Goal: Task Accomplishment & Management: Complete application form

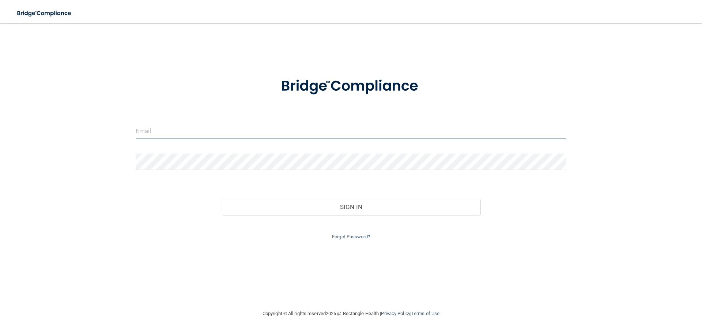
click at [182, 127] on input "email" at bounding box center [351, 131] width 431 height 16
type input "[EMAIL_ADDRESS][DOMAIN_NAME]"
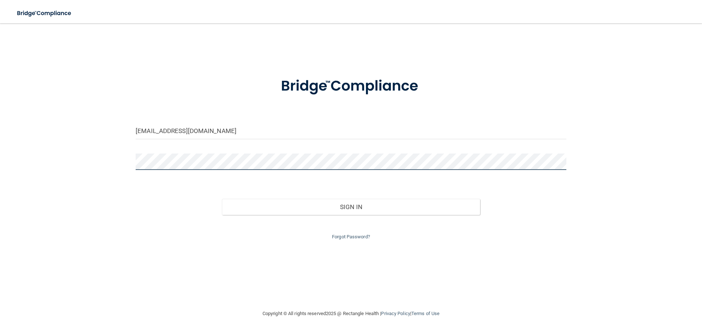
click at [222, 199] on button "Sign In" at bounding box center [351, 207] width 258 height 16
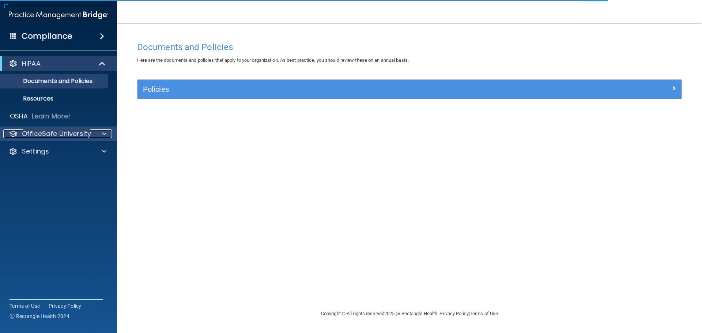
click at [100, 132] on div at bounding box center [103, 133] width 18 height 9
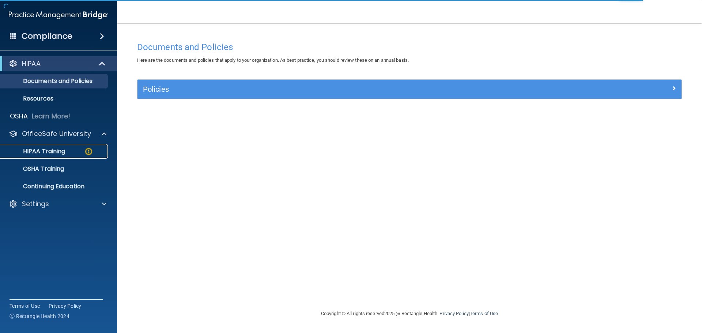
click at [89, 146] on link "HIPAA Training" at bounding box center [50, 151] width 115 height 15
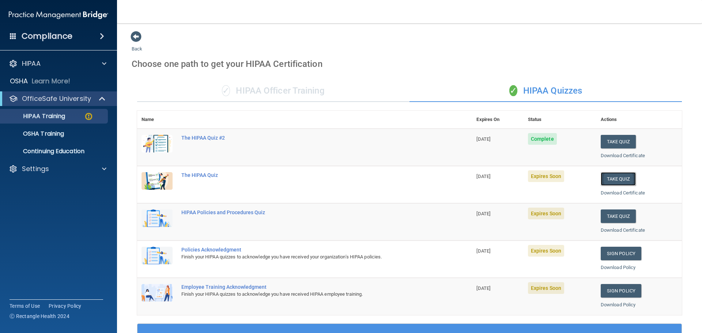
click at [616, 175] on button "Take Quiz" at bounding box center [618, 179] width 35 height 14
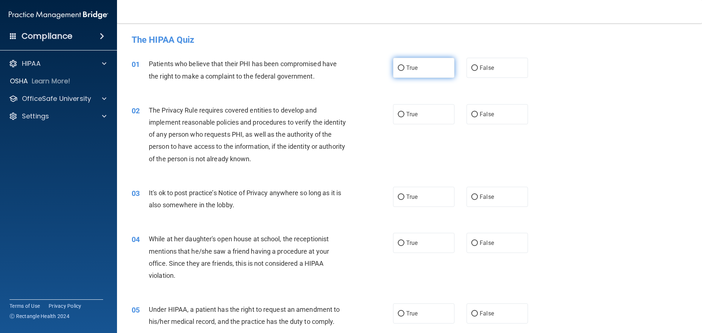
click at [399, 67] on input "True" at bounding box center [401, 67] width 7 height 5
radio input "true"
click at [406, 115] on span "True" at bounding box center [411, 114] width 11 height 7
click at [404, 115] on input "True" at bounding box center [401, 114] width 7 height 5
radio input "true"
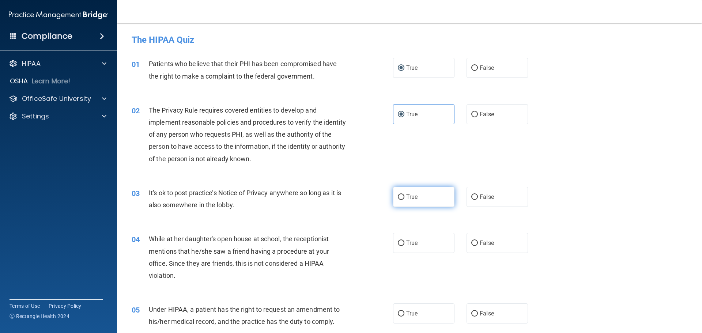
click at [401, 193] on label "True" at bounding box center [423, 197] width 61 height 20
click at [401, 194] on input "True" at bounding box center [401, 196] width 7 height 5
radio input "true"
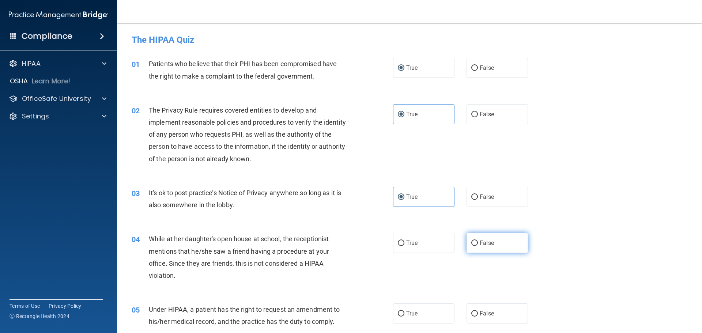
click at [471, 241] on input "False" at bounding box center [474, 243] width 7 height 5
radio input "true"
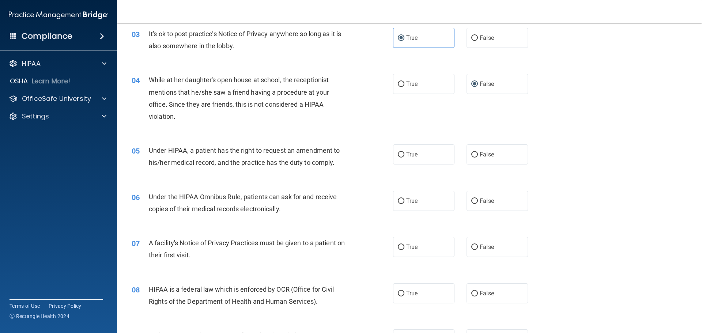
scroll to position [183, 0]
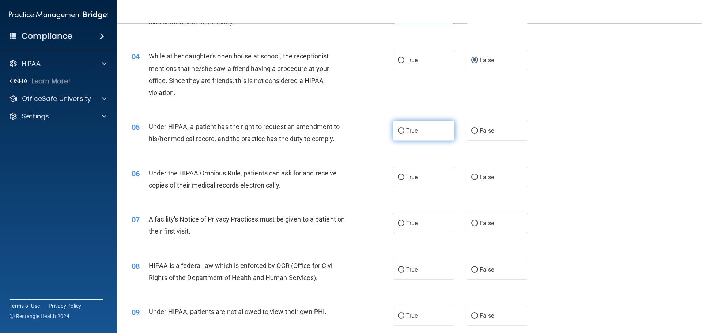
click at [402, 130] on label "True" at bounding box center [423, 131] width 61 height 20
click at [402, 130] on input "True" at bounding box center [401, 130] width 7 height 5
radio input "true"
click at [398, 179] on input "True" at bounding box center [401, 177] width 7 height 5
radio input "true"
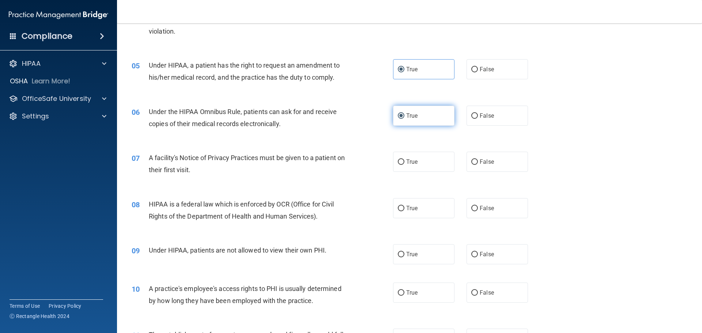
scroll to position [256, 0]
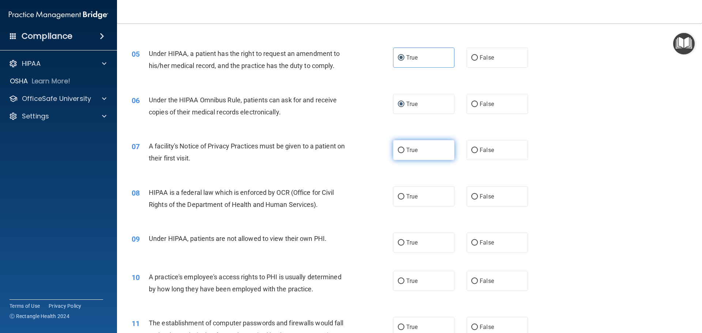
click at [401, 149] on input "True" at bounding box center [401, 150] width 7 height 5
radio input "true"
click at [400, 196] on input "True" at bounding box center [401, 196] width 7 height 5
radio input "true"
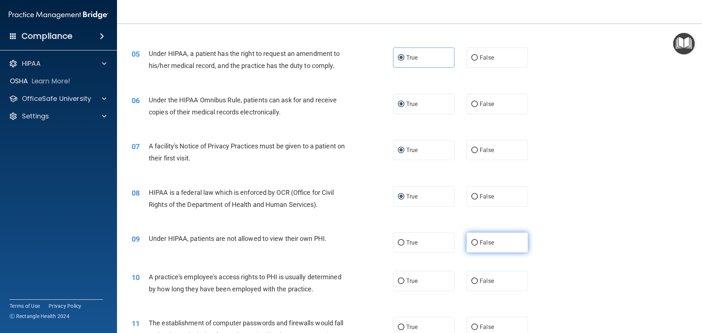
click at [471, 245] on input "False" at bounding box center [474, 242] width 7 height 5
radio input "true"
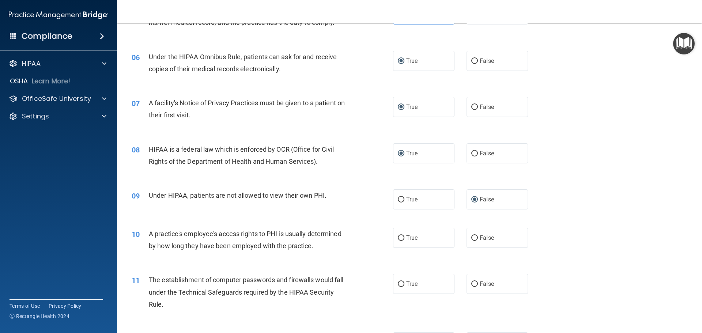
scroll to position [366, 0]
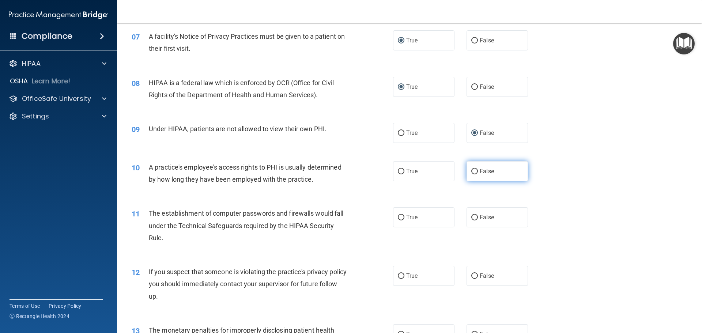
click at [480, 171] on span "False" at bounding box center [487, 171] width 14 height 7
click at [476, 171] on input "False" at bounding box center [474, 171] width 7 height 5
radio input "true"
click at [399, 215] on input "True" at bounding box center [401, 217] width 7 height 5
radio input "true"
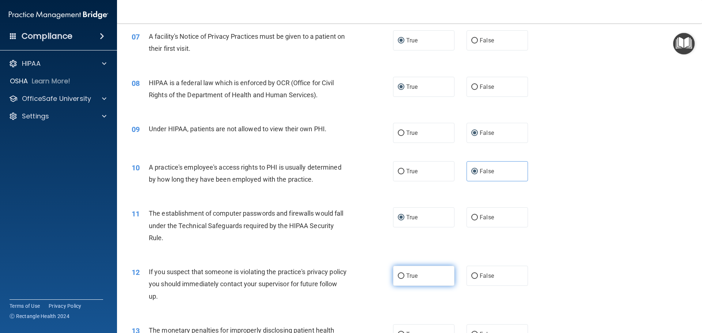
click at [398, 276] on input "True" at bounding box center [401, 275] width 7 height 5
radio input "true"
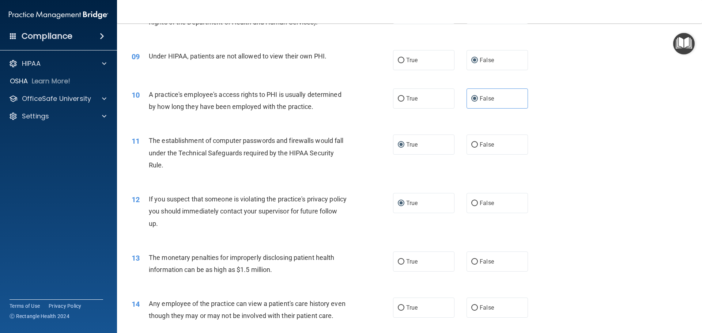
scroll to position [439, 0]
click at [398, 260] on input "True" at bounding box center [401, 261] width 7 height 5
radio input "true"
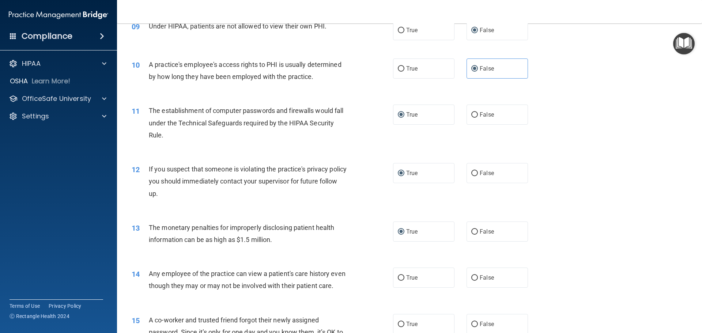
scroll to position [512, 0]
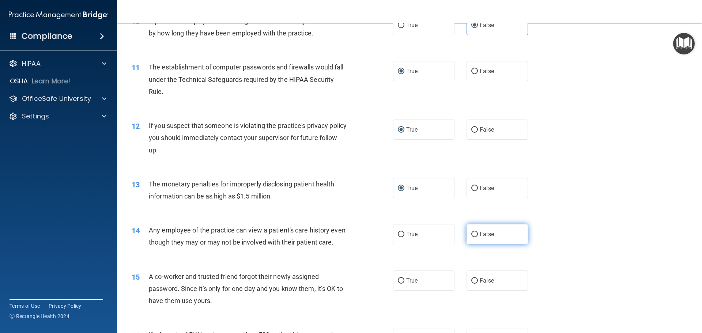
click at [473, 235] on input "False" at bounding box center [474, 234] width 7 height 5
radio input "true"
click at [474, 291] on label "False" at bounding box center [496, 280] width 61 height 20
click at [474, 284] on input "False" at bounding box center [474, 280] width 7 height 5
radio input "true"
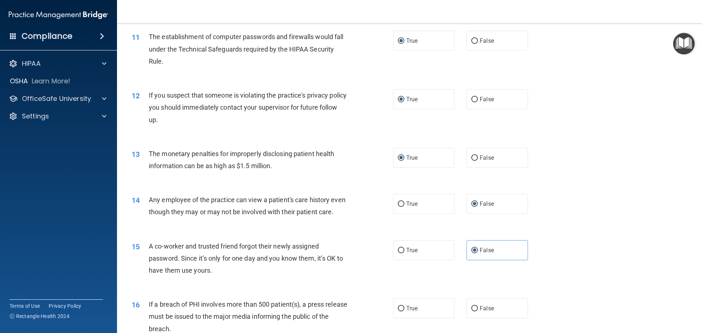
scroll to position [694, 0]
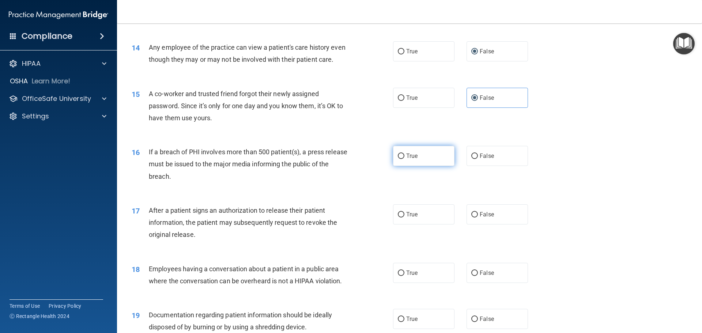
click at [395, 165] on label "True" at bounding box center [423, 156] width 61 height 20
click at [398, 159] on input "True" at bounding box center [401, 156] width 7 height 5
radio input "true"
click at [399, 217] on input "True" at bounding box center [401, 214] width 7 height 5
radio input "true"
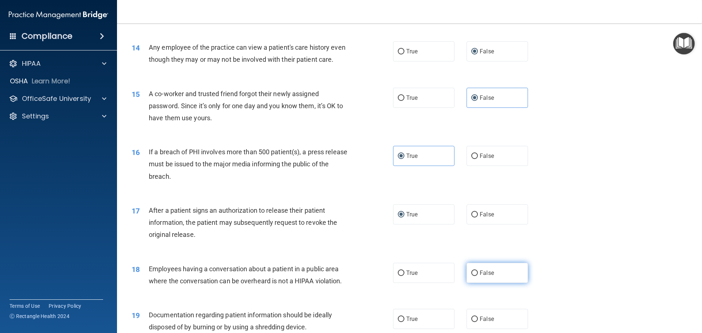
click at [474, 276] on input "False" at bounding box center [474, 272] width 7 height 5
radio input "true"
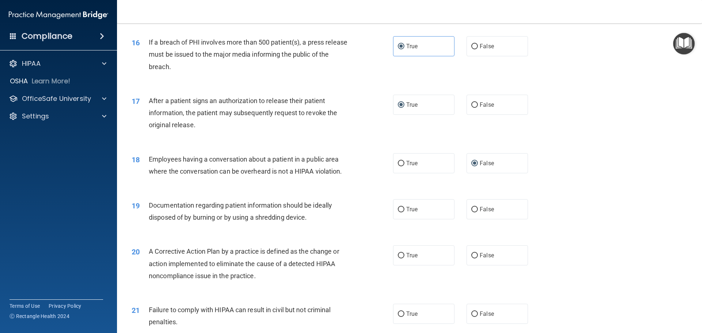
scroll to position [841, 0]
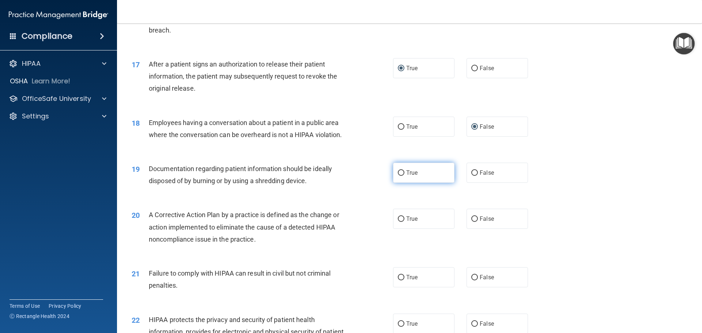
click at [398, 176] on input "True" at bounding box center [401, 172] width 7 height 5
radio input "true"
click at [398, 222] on input "True" at bounding box center [401, 218] width 7 height 5
radio input "true"
click at [471, 280] on input "False" at bounding box center [474, 277] width 7 height 5
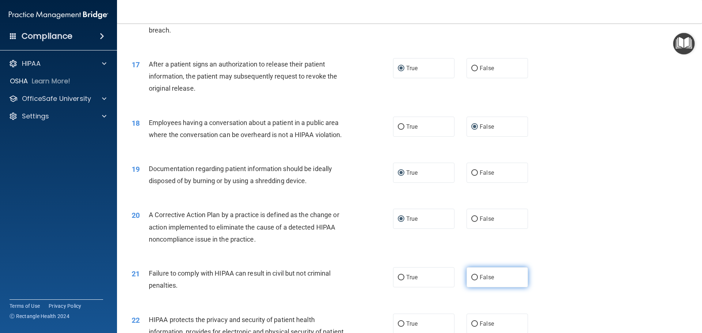
radio input "true"
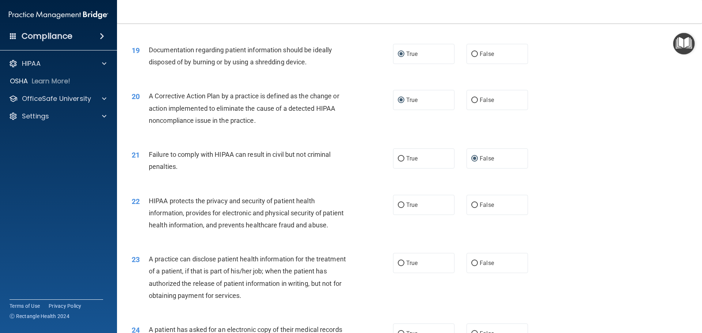
scroll to position [1023, 0]
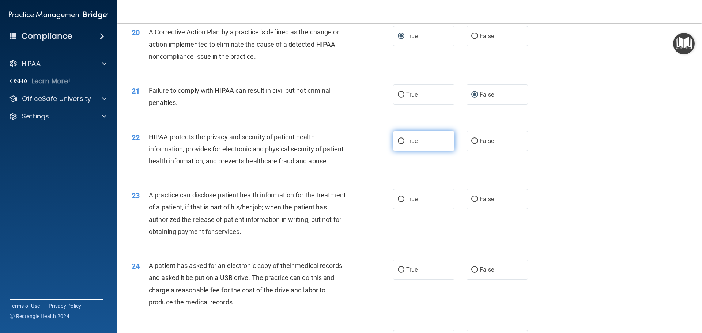
click at [398, 144] on input "True" at bounding box center [401, 141] width 7 height 5
radio input "true"
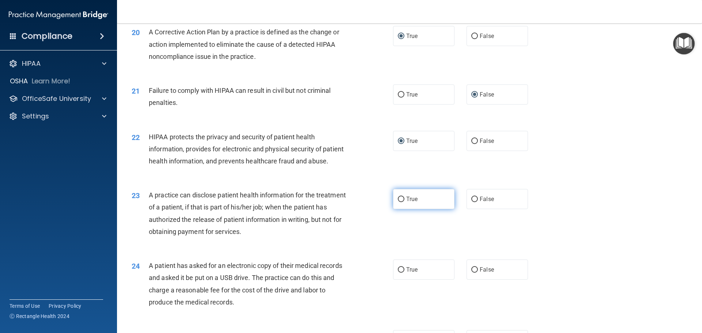
click at [407, 202] on span "True" at bounding box center [411, 199] width 11 height 7
click at [404, 202] on input "True" at bounding box center [401, 199] width 7 height 5
radio input "true"
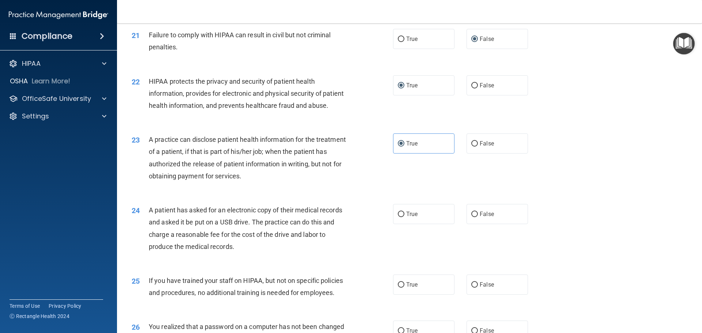
scroll to position [1097, 0]
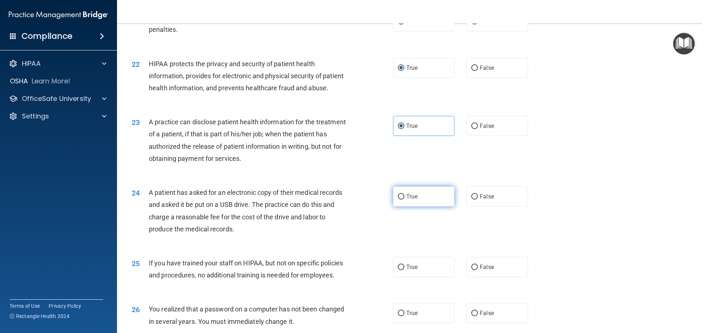
click at [412, 200] on span "True" at bounding box center [411, 196] width 11 height 7
click at [404, 200] on input "True" at bounding box center [401, 196] width 7 height 5
radio input "true"
click at [519, 277] on label "False" at bounding box center [496, 267] width 61 height 20
click at [478, 270] on input "False" at bounding box center [474, 267] width 7 height 5
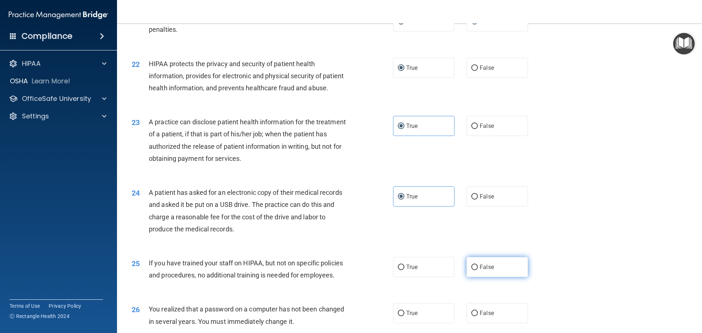
radio input "true"
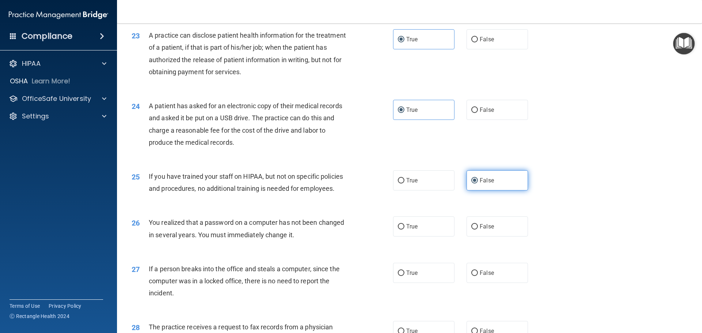
scroll to position [1206, 0]
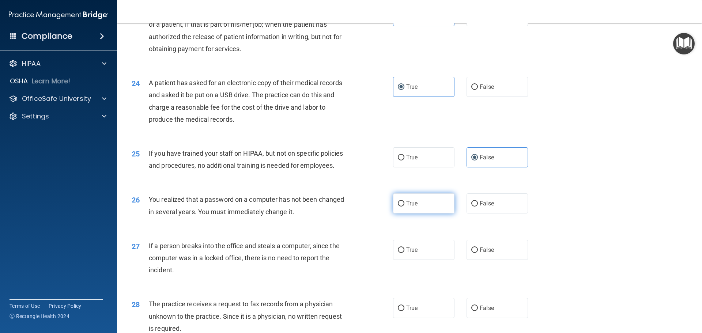
click at [406, 207] on span "True" at bounding box center [411, 203] width 11 height 7
click at [404, 207] on input "True" at bounding box center [401, 203] width 7 height 5
radio input "true"
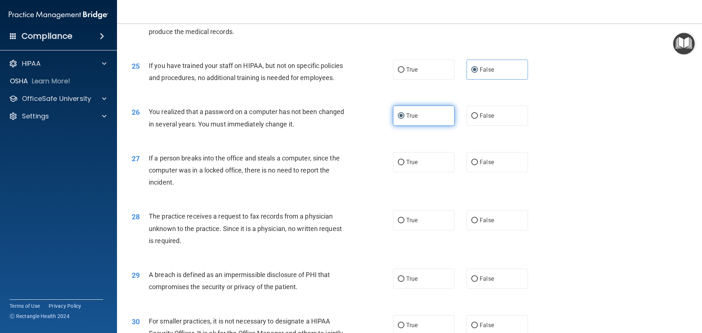
scroll to position [1316, 0]
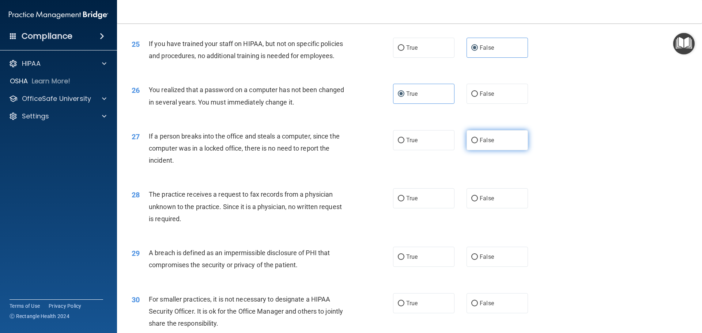
click at [487, 144] on span "False" at bounding box center [487, 140] width 14 height 7
click at [478, 143] on input "False" at bounding box center [474, 140] width 7 height 5
radio input "true"
click at [491, 208] on label "False" at bounding box center [496, 198] width 61 height 20
click at [478, 201] on input "False" at bounding box center [474, 198] width 7 height 5
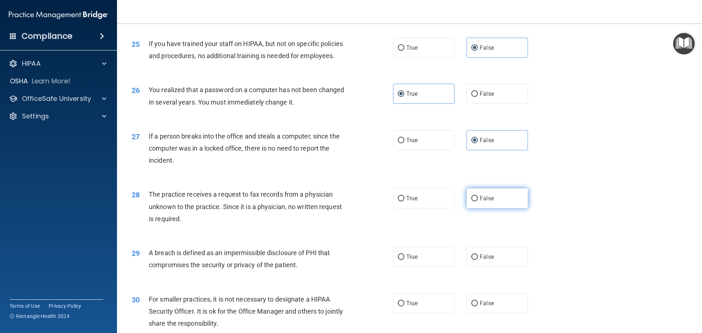
radio input "true"
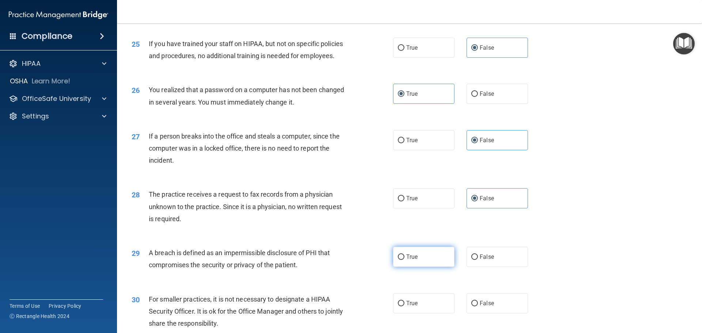
click at [406, 260] on span "True" at bounding box center [411, 256] width 11 height 7
click at [404, 260] on input "True" at bounding box center [401, 256] width 7 height 5
radio input "true"
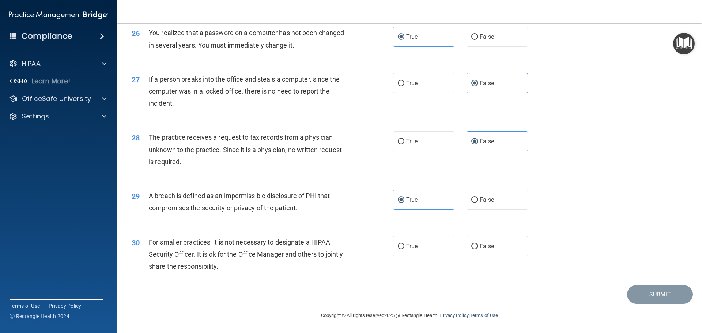
scroll to position [1397, 0]
click at [475, 252] on label "False" at bounding box center [496, 246] width 61 height 20
click at [475, 249] on input "False" at bounding box center [474, 246] width 7 height 5
radio input "true"
click at [632, 294] on button "Submit" at bounding box center [660, 294] width 66 height 19
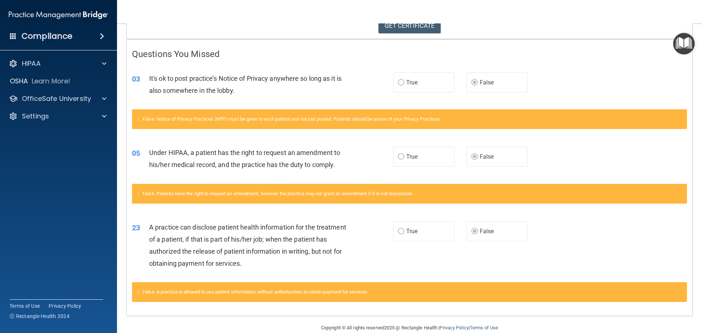
scroll to position [145, 0]
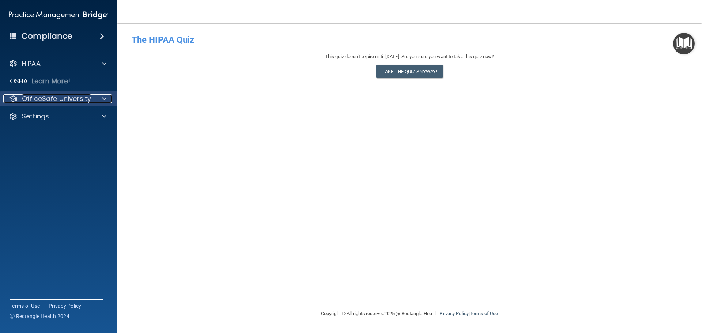
click at [64, 96] on p "OfficeSafe University" at bounding box center [56, 98] width 69 height 9
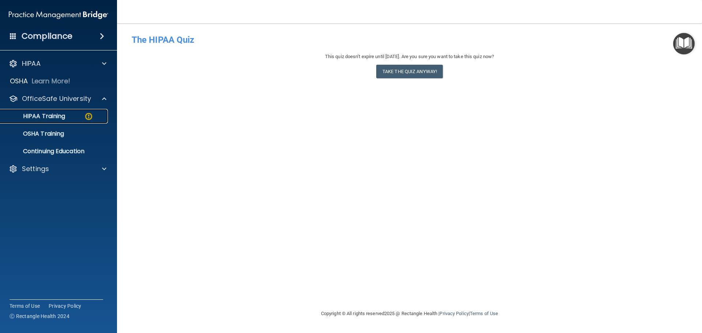
click at [69, 116] on div "HIPAA Training" at bounding box center [55, 116] width 100 height 7
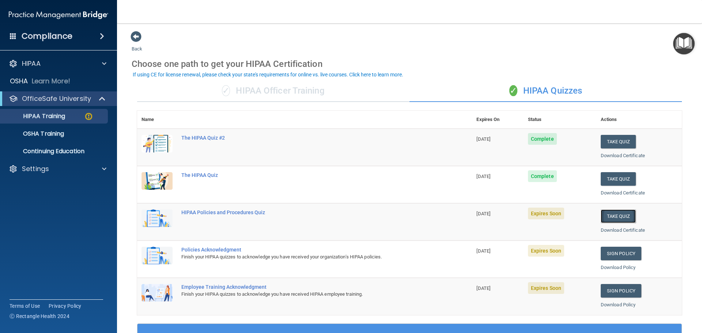
click at [614, 220] on button "Take Quiz" at bounding box center [618, 216] width 35 height 14
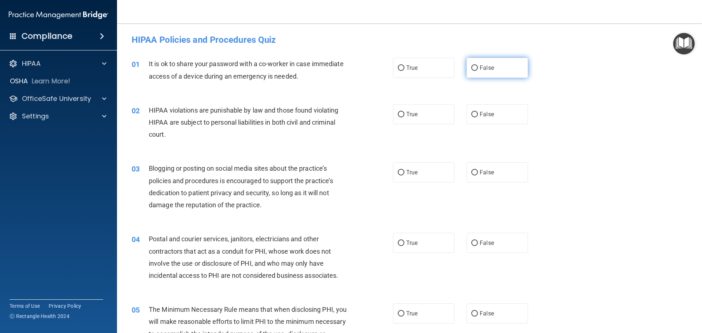
click at [476, 68] on label "False" at bounding box center [496, 68] width 61 height 20
click at [476, 68] on input "False" at bounding box center [474, 67] width 7 height 5
radio input "true"
click at [400, 121] on label "True" at bounding box center [423, 114] width 61 height 20
click at [400, 117] on input "True" at bounding box center [401, 114] width 7 height 5
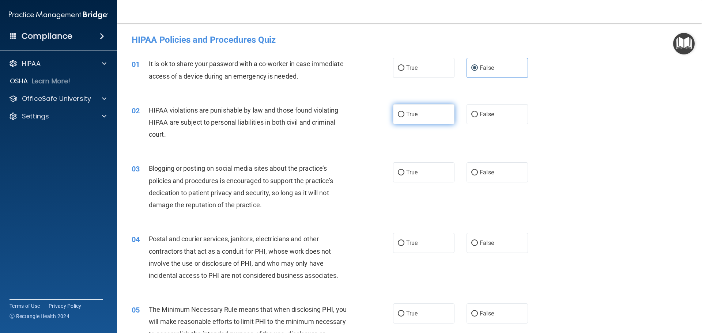
radio input "true"
click at [413, 175] on span "True" at bounding box center [411, 172] width 11 height 7
click at [404, 175] on input "True" at bounding box center [401, 172] width 7 height 5
radio input "true"
click at [420, 249] on label "True" at bounding box center [423, 243] width 61 height 20
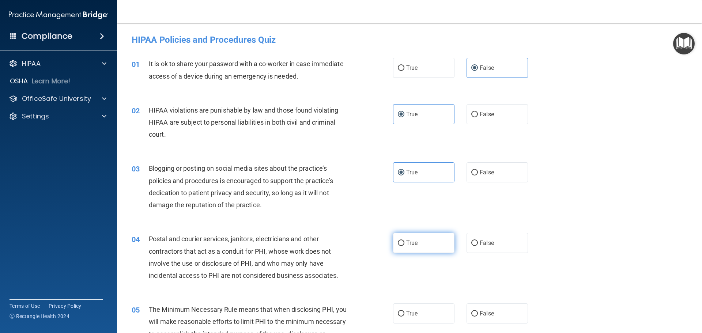
click at [404, 246] on input "True" at bounding box center [401, 243] width 7 height 5
radio input "true"
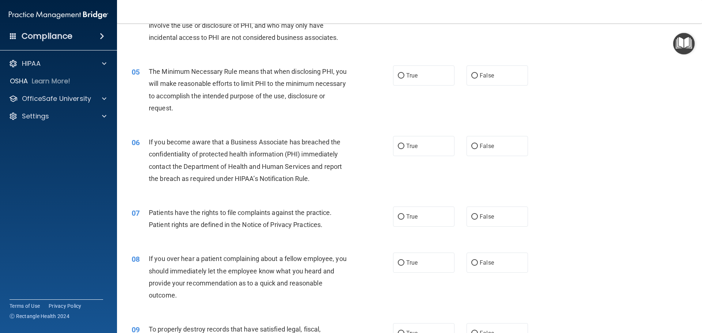
scroll to position [256, 0]
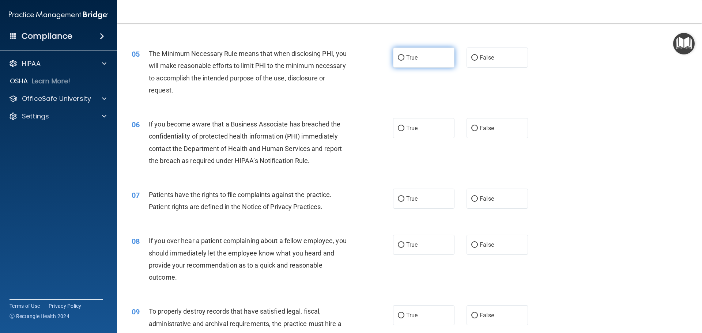
click at [402, 58] on label "True" at bounding box center [423, 58] width 61 height 20
click at [402, 58] on input "True" at bounding box center [401, 57] width 7 height 5
radio input "true"
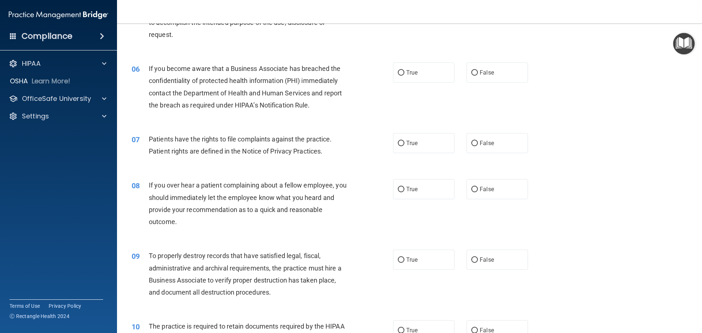
scroll to position [329, 0]
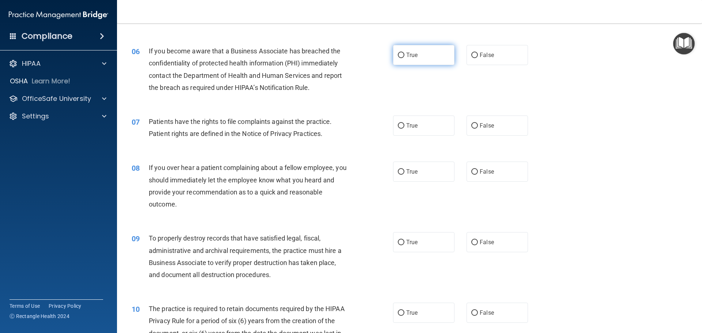
click at [427, 57] on label "True" at bounding box center [423, 55] width 61 height 20
click at [404, 57] on input "True" at bounding box center [401, 55] width 7 height 5
radio input "true"
click at [406, 129] on span "True" at bounding box center [411, 125] width 11 height 7
click at [404, 129] on input "True" at bounding box center [401, 125] width 7 height 5
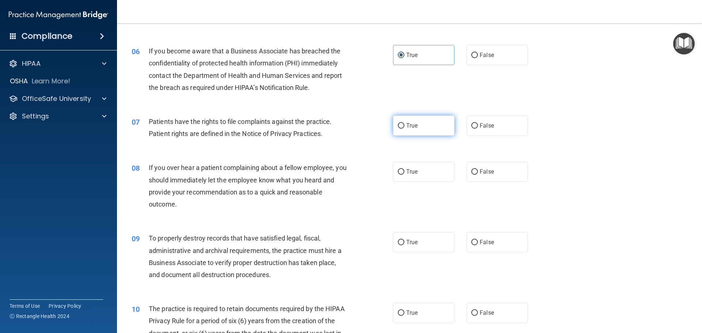
radio input "true"
click at [427, 169] on label "True" at bounding box center [423, 172] width 61 height 20
click at [404, 169] on input "True" at bounding box center [401, 171] width 7 height 5
radio input "true"
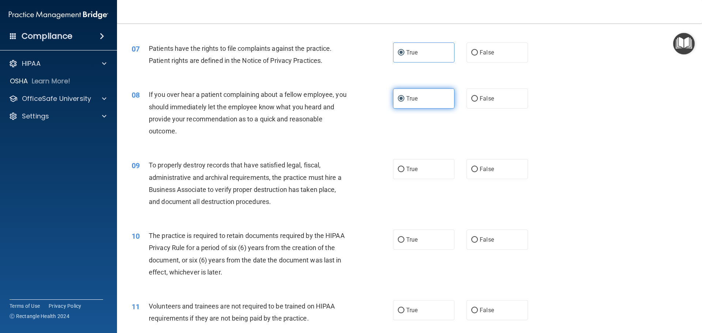
scroll to position [439, 0]
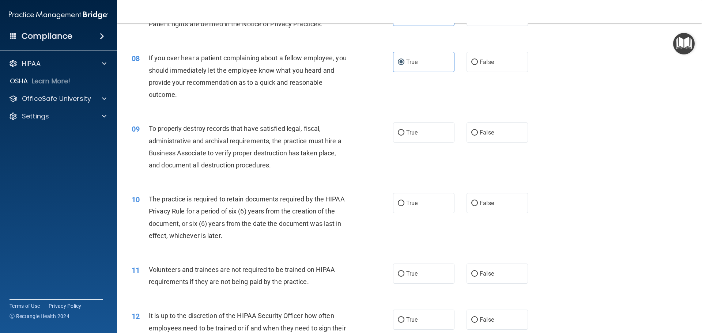
click at [421, 121] on div "09 To properly destroy records that have satisfied legal, fiscal, administrativ…" at bounding box center [409, 148] width 567 height 71
click at [419, 135] on label "True" at bounding box center [423, 132] width 61 height 20
click at [404, 135] on input "True" at bounding box center [401, 132] width 7 height 5
radio input "true"
click at [417, 201] on label "True" at bounding box center [423, 203] width 61 height 20
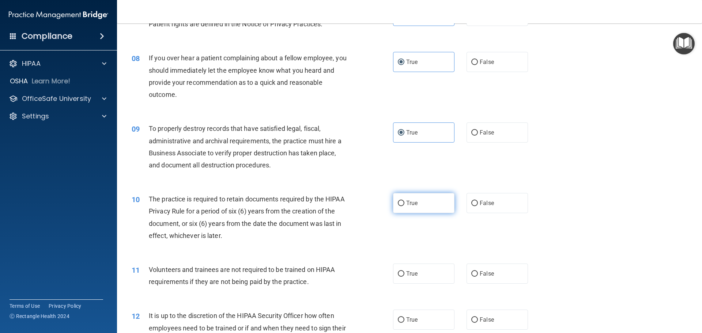
click at [404, 201] on input "True" at bounding box center [401, 203] width 7 height 5
radio input "true"
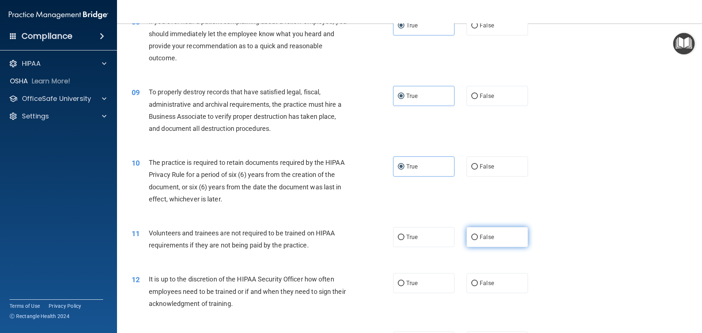
click at [483, 242] on label "False" at bounding box center [496, 237] width 61 height 20
click at [478, 240] on input "False" at bounding box center [474, 237] width 7 height 5
radio input "true"
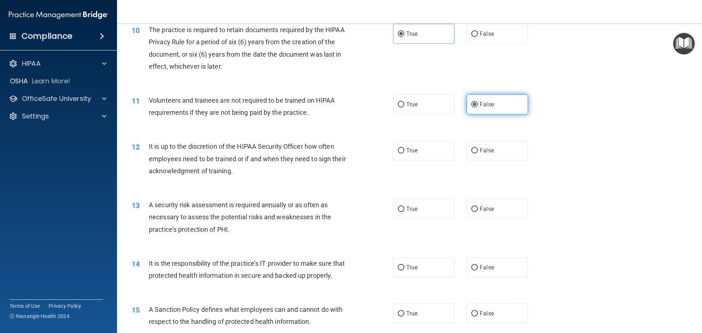
scroll to position [621, 0]
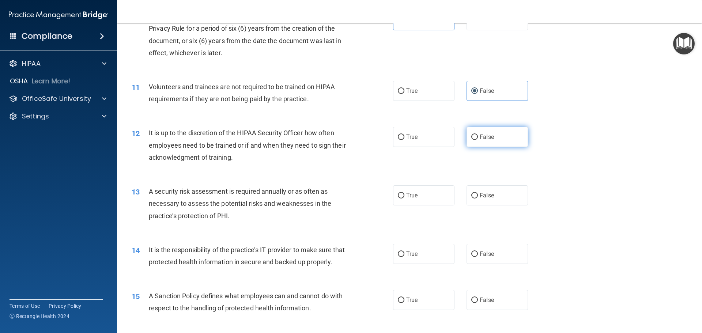
click at [481, 137] on span "False" at bounding box center [487, 136] width 14 height 7
click at [478, 137] on input "False" at bounding box center [474, 137] width 7 height 5
radio input "true"
click at [423, 194] on label "True" at bounding box center [423, 195] width 61 height 20
click at [404, 194] on input "True" at bounding box center [401, 195] width 7 height 5
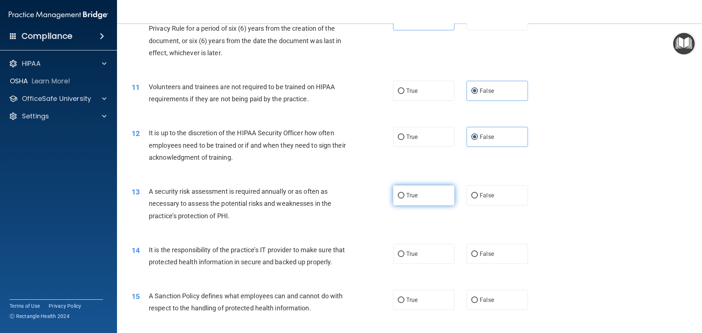
radio input "true"
click at [425, 259] on label "True" at bounding box center [423, 254] width 61 height 20
click at [404, 257] on input "True" at bounding box center [401, 253] width 7 height 5
radio input "true"
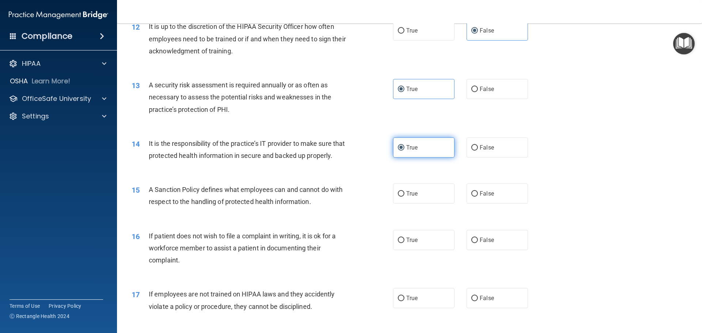
scroll to position [731, 0]
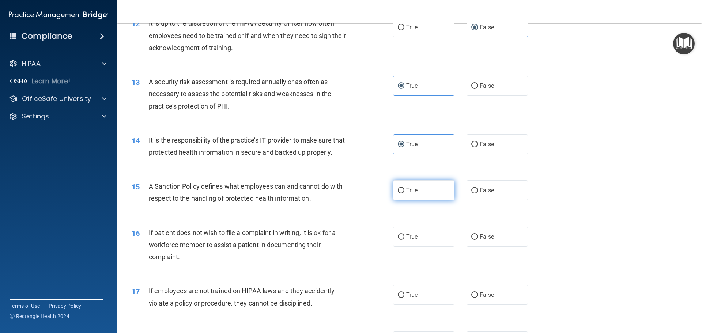
click at [431, 200] on label "True" at bounding box center [423, 190] width 61 height 20
click at [404, 193] on input "True" at bounding box center [401, 190] width 7 height 5
radio input "true"
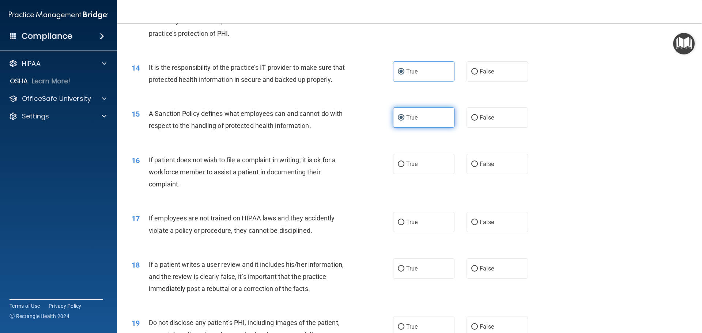
scroll to position [804, 0]
click at [500, 174] on label "False" at bounding box center [496, 164] width 61 height 20
click at [478, 167] on input "False" at bounding box center [474, 163] width 7 height 5
radio input "true"
click at [505, 232] on label "False" at bounding box center [496, 222] width 61 height 20
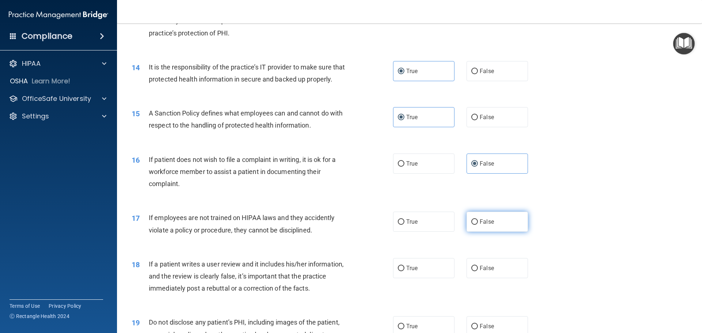
click at [478, 225] on input "False" at bounding box center [474, 221] width 7 height 5
radio input "true"
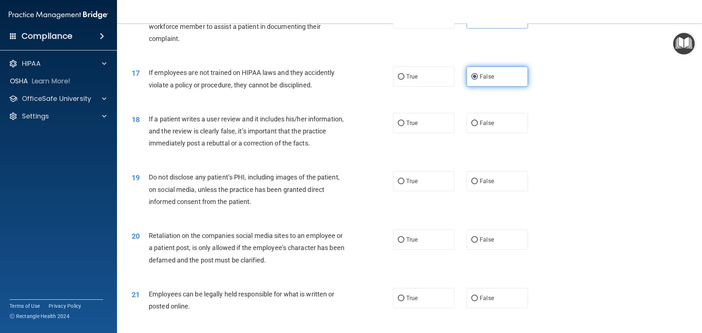
scroll to position [950, 0]
click at [526, 132] on div "True False" at bounding box center [466, 122] width 147 height 20
click at [517, 132] on label "False" at bounding box center [496, 122] width 61 height 20
click at [478, 125] on input "False" at bounding box center [474, 122] width 7 height 5
radio input "true"
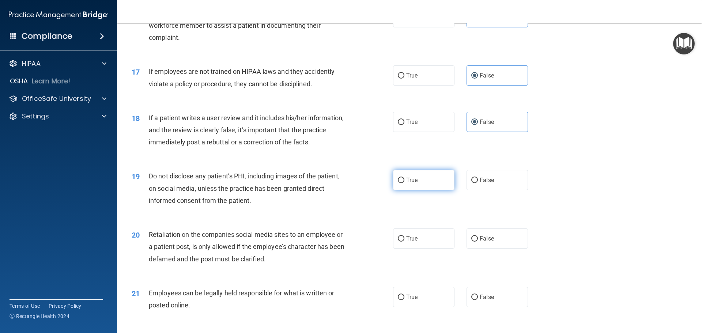
click at [406, 183] on span "True" at bounding box center [411, 180] width 11 height 7
click at [404, 183] on input "True" at bounding box center [401, 180] width 7 height 5
radio input "true"
click at [474, 249] on label "False" at bounding box center [496, 238] width 61 height 20
click at [474, 242] on input "False" at bounding box center [474, 238] width 7 height 5
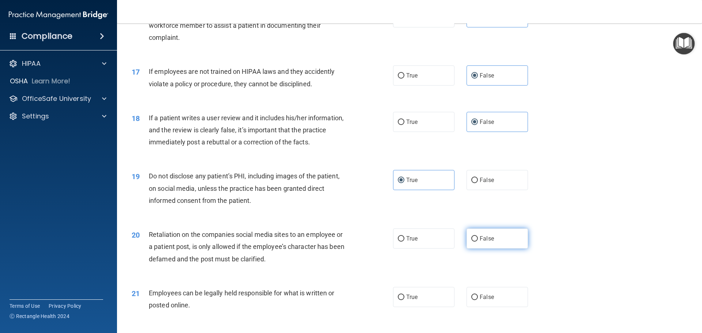
radio input "true"
click at [433, 307] on label "True" at bounding box center [423, 297] width 61 height 20
click at [404, 300] on input "True" at bounding box center [401, 297] width 7 height 5
radio input "true"
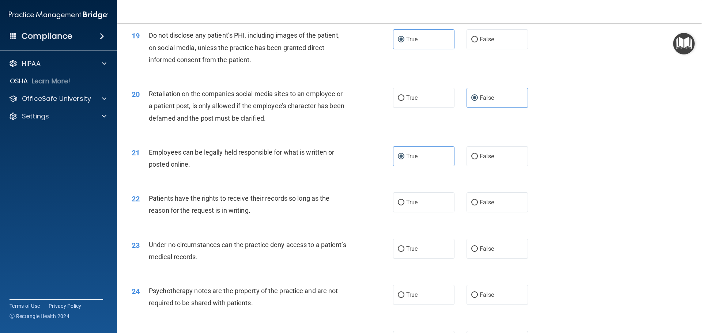
scroll to position [1097, 0]
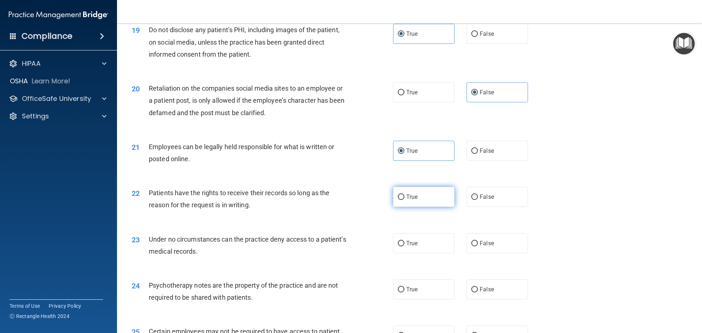
click at [421, 204] on label "True" at bounding box center [423, 197] width 61 height 20
click at [404, 200] on input "True" at bounding box center [401, 196] width 7 height 5
radio input "true"
click at [480, 247] on span "False" at bounding box center [487, 243] width 14 height 7
click at [477, 246] on input "False" at bounding box center [474, 243] width 7 height 5
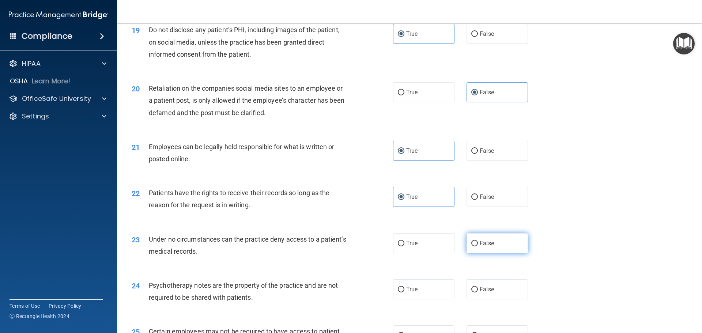
radio input "true"
click at [429, 253] on label "True" at bounding box center [423, 243] width 61 height 20
click at [404, 246] on input "True" at bounding box center [401, 243] width 7 height 5
radio input "true"
radio input "false"
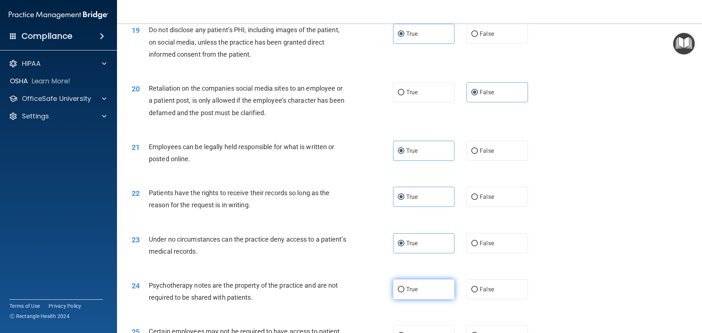
click at [427, 299] on label "True" at bounding box center [423, 289] width 61 height 20
click at [404, 292] on input "True" at bounding box center [401, 289] width 7 height 5
radio input "true"
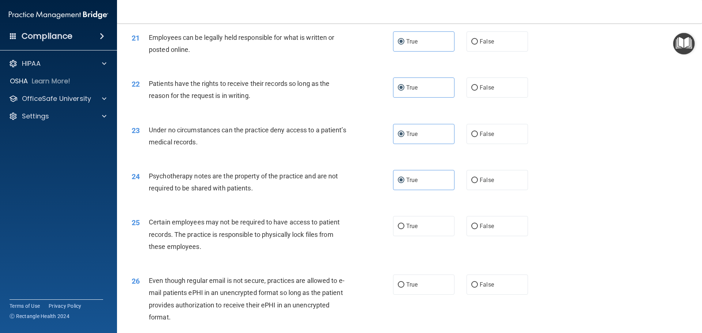
scroll to position [1206, 0]
click at [397, 232] on label "True" at bounding box center [423, 226] width 61 height 20
click at [398, 229] on input "True" at bounding box center [401, 225] width 7 height 5
radio input "true"
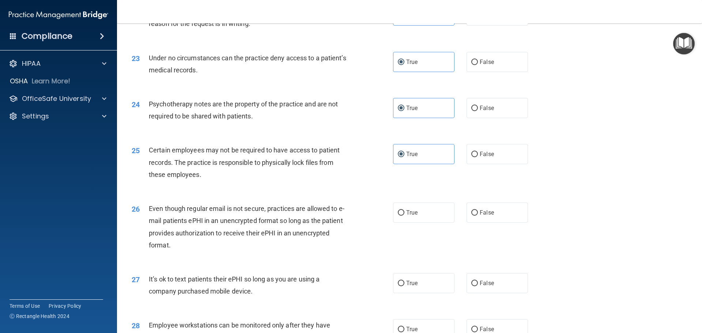
scroll to position [1279, 0]
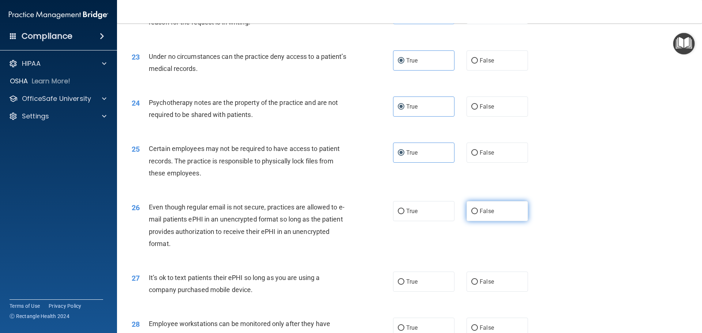
click at [500, 221] on label "False" at bounding box center [496, 211] width 61 height 20
click at [478, 214] on input "False" at bounding box center [474, 211] width 7 height 5
radio input "true"
click at [487, 292] on label "False" at bounding box center [496, 282] width 61 height 20
click at [478, 285] on input "False" at bounding box center [474, 281] width 7 height 5
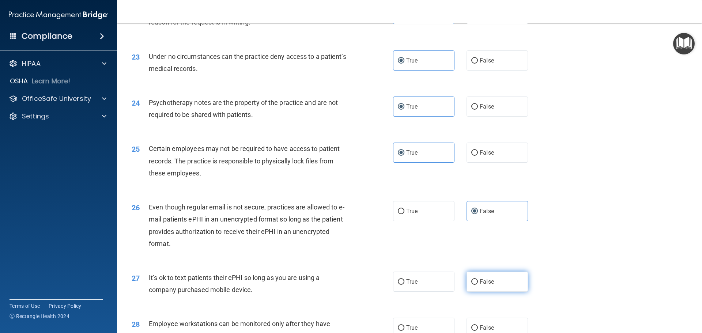
radio input "true"
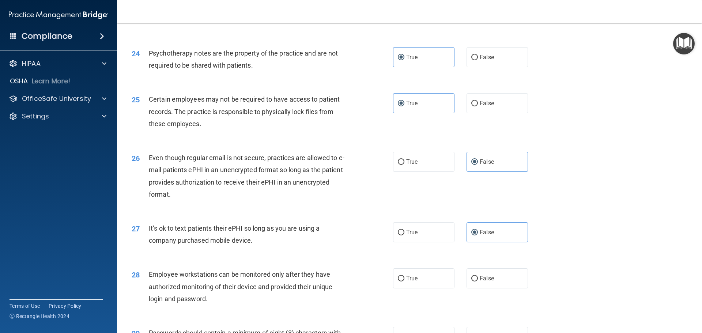
scroll to position [1352, 0]
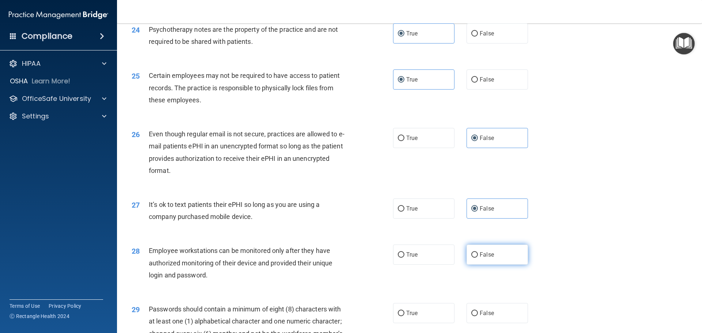
click at [471, 258] on input "False" at bounding box center [474, 254] width 7 height 5
radio input "true"
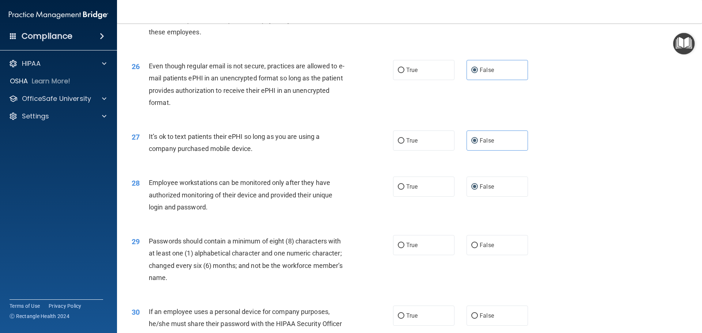
scroll to position [1426, 0]
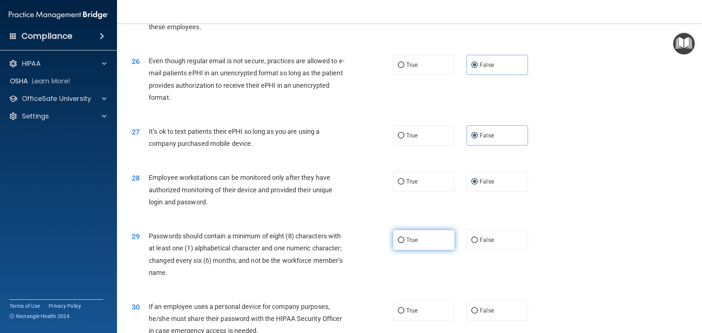
click at [422, 250] on label "True" at bounding box center [423, 240] width 61 height 20
click at [404, 243] on input "True" at bounding box center [401, 240] width 7 height 5
radio input "true"
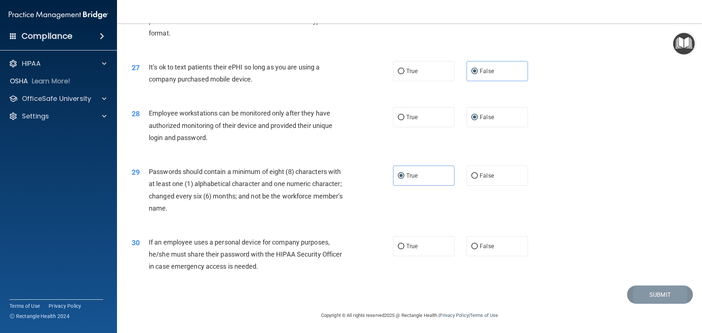
scroll to position [1502, 0]
click at [423, 256] on label "True" at bounding box center [423, 246] width 61 height 20
click at [404, 249] on input "True" at bounding box center [401, 246] width 7 height 5
radio input "true"
click at [641, 292] on button "Submit" at bounding box center [660, 294] width 66 height 19
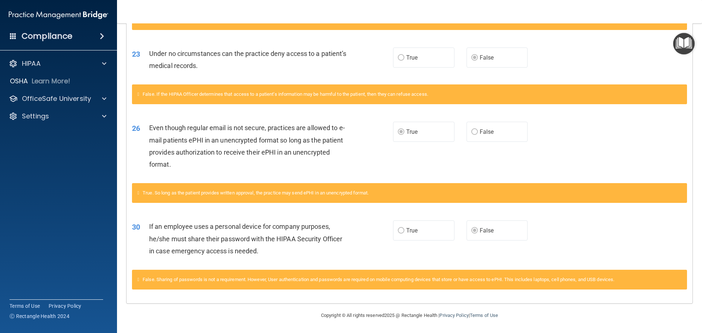
scroll to position [874, 0]
click at [108, 118] on div at bounding box center [103, 116] width 18 height 9
click at [27, 150] on p "Sign Out" at bounding box center [55, 151] width 100 height 7
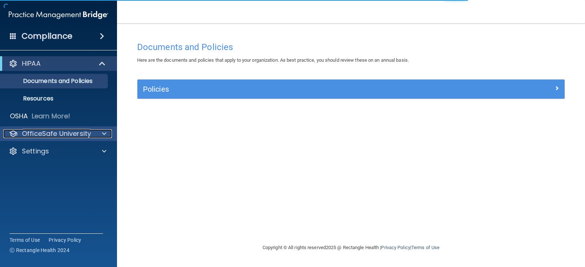
click at [46, 129] on p "OfficeSafe University" at bounding box center [56, 133] width 69 height 9
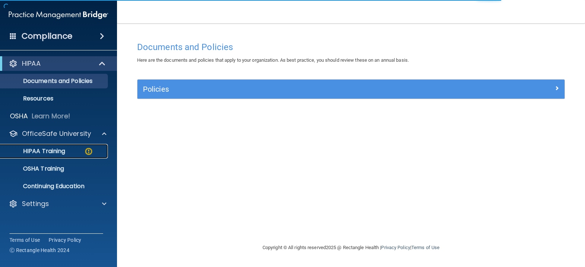
click at [44, 148] on p "HIPAA Training" at bounding box center [35, 151] width 60 height 7
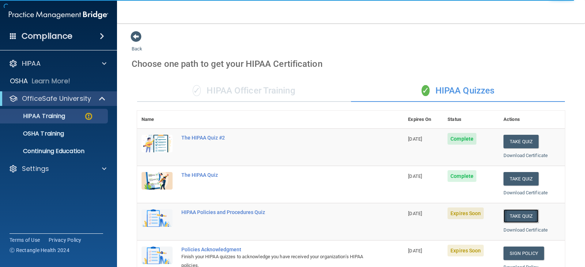
click at [516, 219] on button "Take Quiz" at bounding box center [520, 216] width 35 height 14
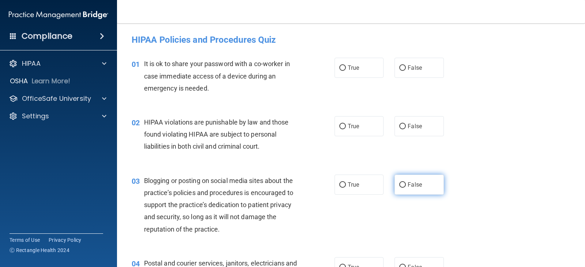
click at [399, 182] on input "False" at bounding box center [402, 184] width 7 height 5
radio input "true"
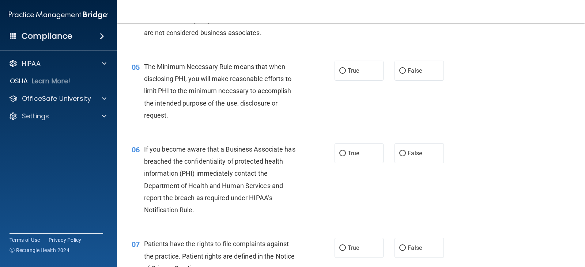
scroll to position [292, 0]
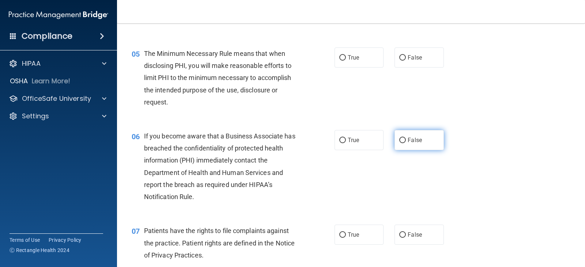
click at [408, 139] on span "False" at bounding box center [415, 140] width 14 height 7
click at [404, 139] on input "False" at bounding box center [402, 140] width 7 height 5
radio input "true"
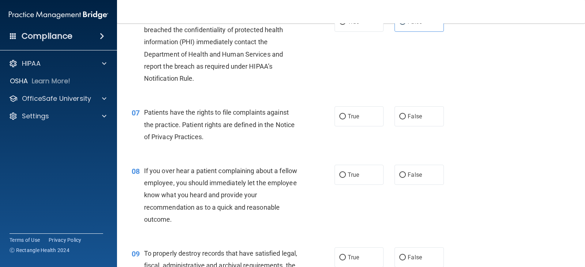
scroll to position [439, 0]
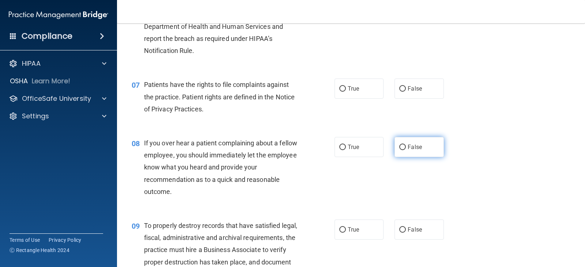
click at [408, 147] on span "False" at bounding box center [415, 147] width 14 height 7
click at [406, 147] on input "False" at bounding box center [402, 147] width 7 height 5
radio input "true"
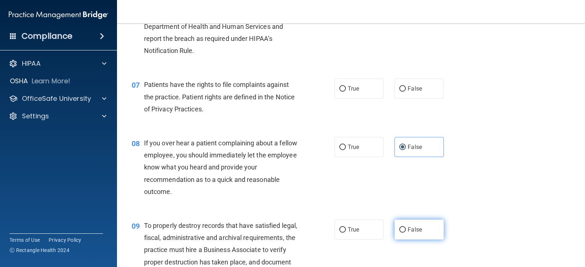
click at [399, 227] on input "False" at bounding box center [402, 229] width 7 height 5
radio input "true"
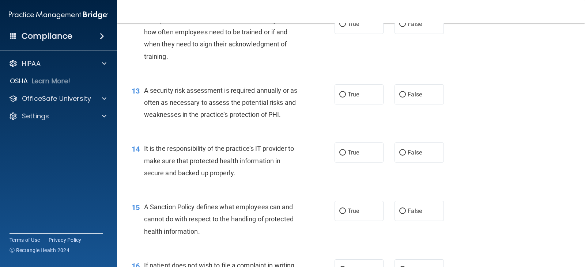
scroll to position [914, 0]
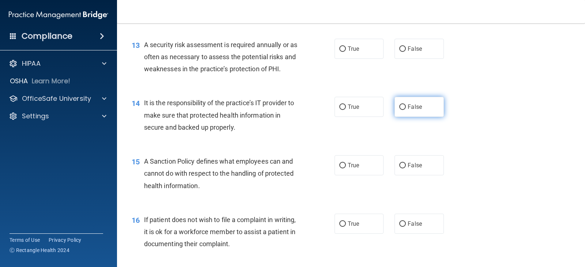
click at [401, 109] on input "False" at bounding box center [402, 107] width 7 height 5
radio input "true"
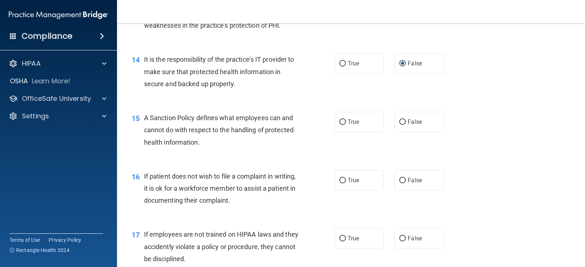
scroll to position [987, 0]
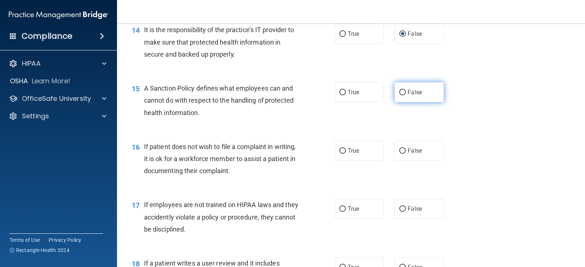
click at [403, 88] on label "False" at bounding box center [418, 92] width 49 height 20
click at [403, 90] on input "False" at bounding box center [402, 92] width 7 height 5
radio input "true"
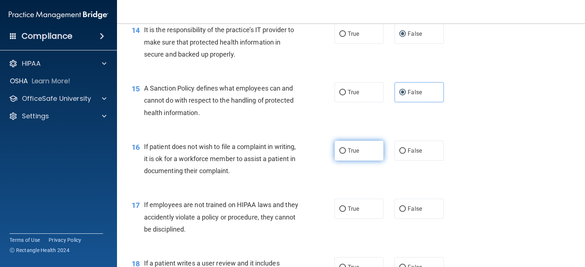
click at [342, 150] on input "True" at bounding box center [342, 150] width 7 height 5
radio input "true"
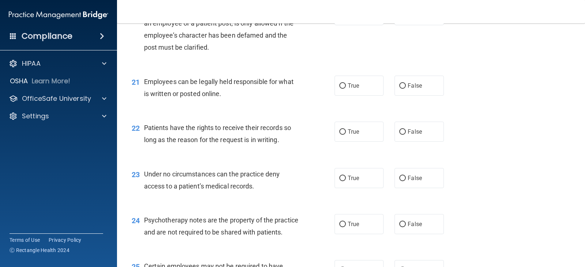
scroll to position [1389, 0]
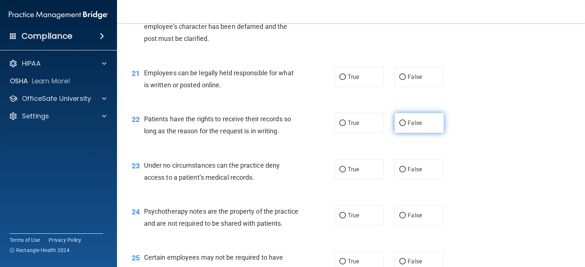
click at [394, 118] on label "False" at bounding box center [418, 123] width 49 height 20
click at [399, 121] on input "False" at bounding box center [402, 123] width 7 height 5
radio input "true"
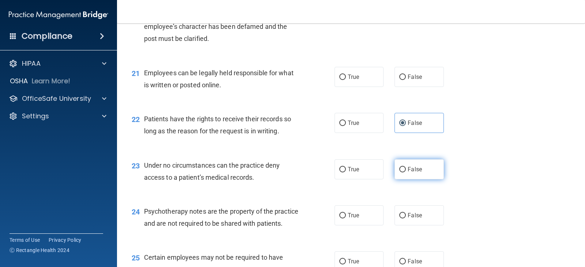
click at [401, 166] on label "False" at bounding box center [418, 169] width 49 height 20
click at [401, 167] on input "False" at bounding box center [402, 169] width 7 height 5
radio input "true"
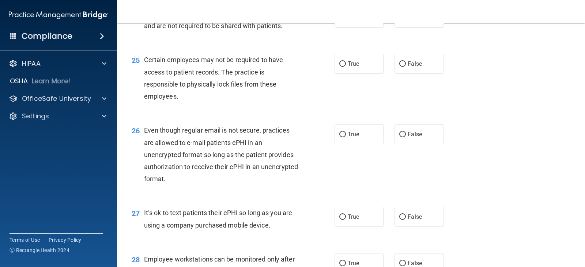
scroll to position [1608, 0]
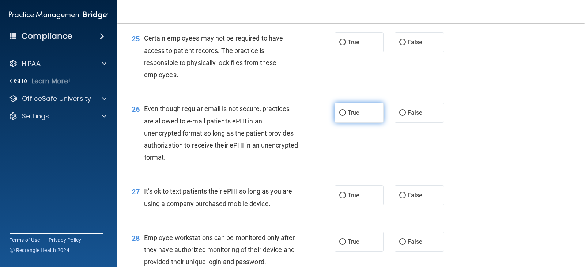
click at [339, 116] on input "True" at bounding box center [342, 112] width 7 height 5
radio input "true"
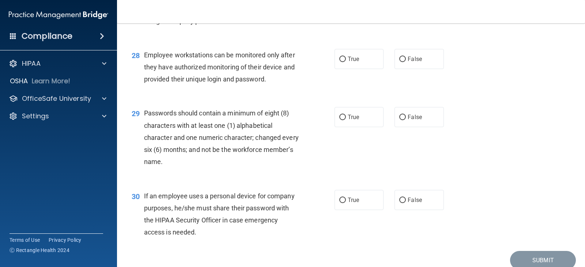
scroll to position [1828, 0]
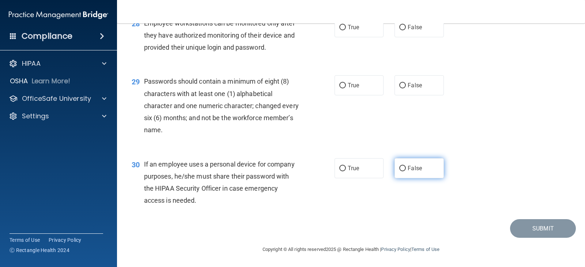
click at [395, 176] on label "False" at bounding box center [418, 168] width 49 height 20
click at [399, 171] on input "False" at bounding box center [402, 168] width 7 height 5
radio input "true"
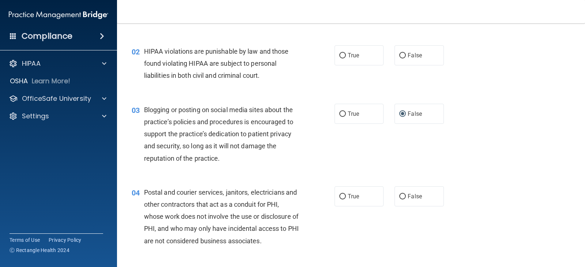
scroll to position [0, 0]
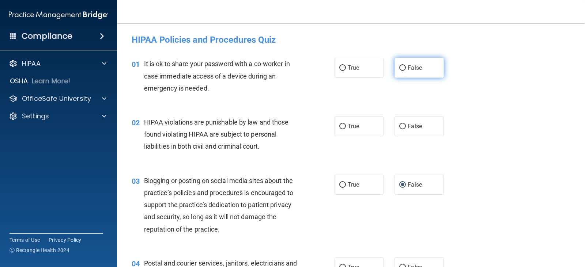
click at [420, 67] on label "False" at bounding box center [418, 68] width 49 height 20
click at [406, 67] on input "False" at bounding box center [402, 67] width 7 height 5
radio input "true"
click at [367, 129] on label "True" at bounding box center [358, 126] width 49 height 20
click at [346, 129] on input "True" at bounding box center [342, 126] width 7 height 5
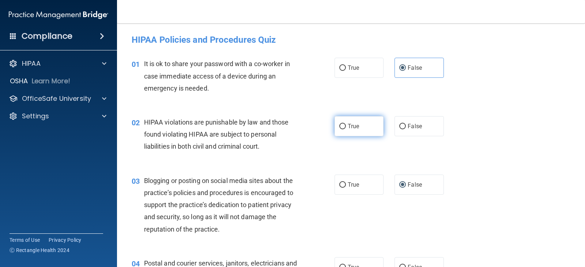
radio input "true"
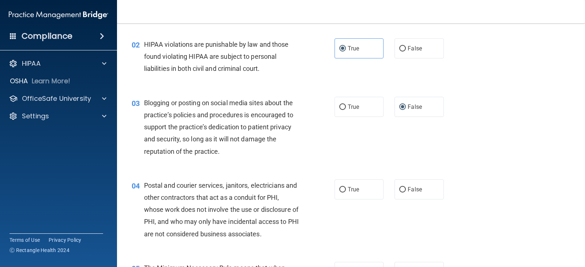
scroll to position [110, 0]
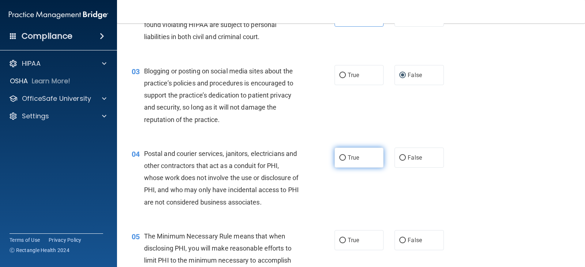
click at [363, 162] on label "True" at bounding box center [358, 158] width 49 height 20
click at [346, 161] on input "True" at bounding box center [342, 157] width 7 height 5
radio input "true"
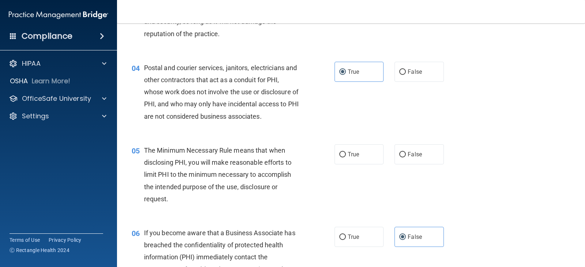
scroll to position [219, 0]
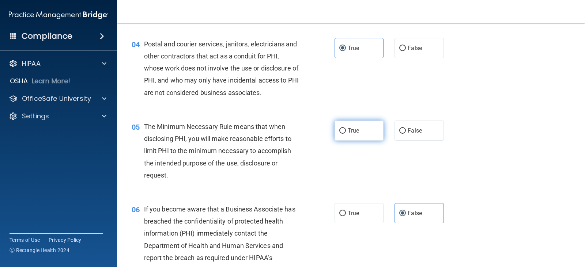
click at [365, 132] on label "True" at bounding box center [358, 131] width 49 height 20
click at [346, 132] on input "True" at bounding box center [342, 130] width 7 height 5
radio input "true"
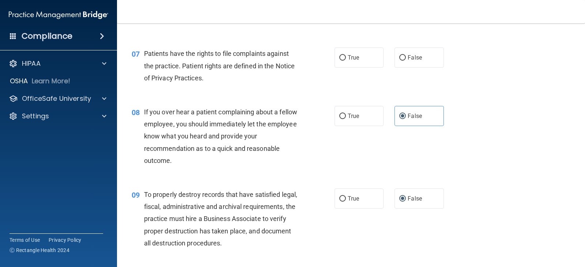
scroll to position [482, 0]
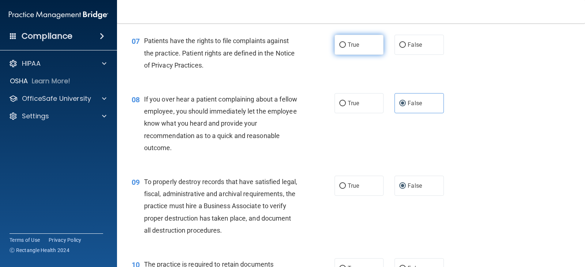
click at [373, 50] on label "True" at bounding box center [358, 45] width 49 height 20
click at [346, 48] on input "True" at bounding box center [342, 44] width 7 height 5
radio input "true"
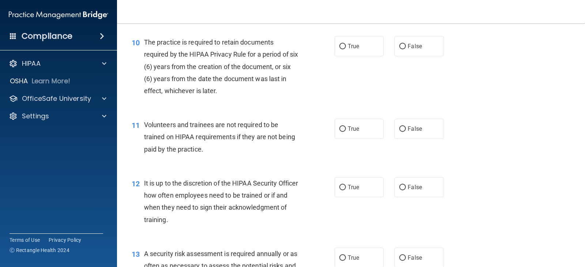
scroll to position [711, 0]
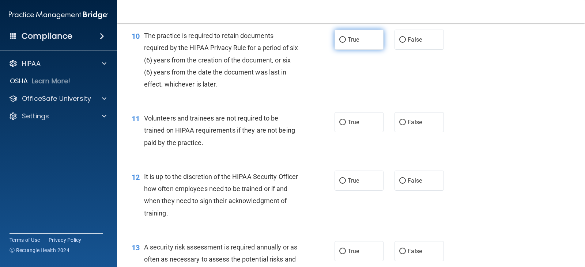
click at [357, 42] on label "True" at bounding box center [358, 40] width 49 height 20
click at [346, 42] on input "True" at bounding box center [342, 39] width 7 height 5
radio input "true"
click at [429, 110] on div "11 Volunteers and trainees are not required to be trained on HIPAA requirements…" at bounding box center [351, 132] width 450 height 58
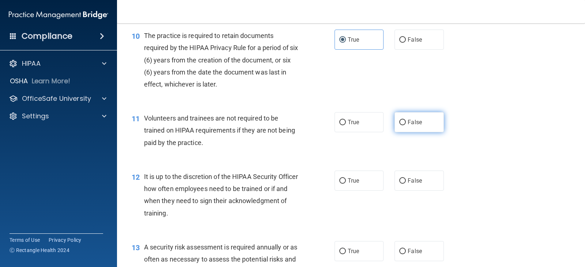
click at [429, 123] on label "False" at bounding box center [418, 122] width 49 height 20
click at [406, 123] on input "False" at bounding box center [402, 122] width 7 height 5
radio input "true"
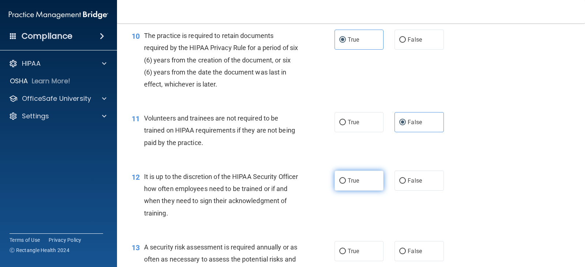
click at [375, 182] on label "True" at bounding box center [358, 181] width 49 height 20
click at [346, 182] on input "True" at bounding box center [342, 180] width 7 height 5
radio input "true"
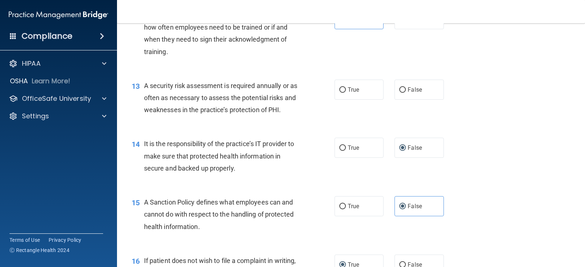
scroll to position [894, 0]
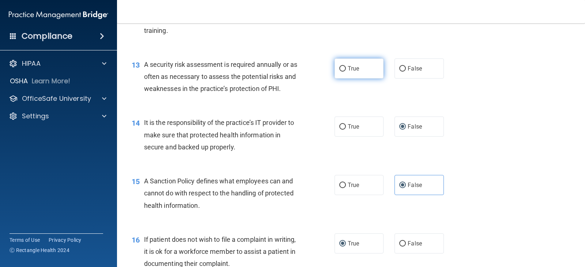
click at [360, 69] on label "True" at bounding box center [358, 68] width 49 height 20
click at [346, 69] on input "True" at bounding box center [342, 68] width 7 height 5
radio input "true"
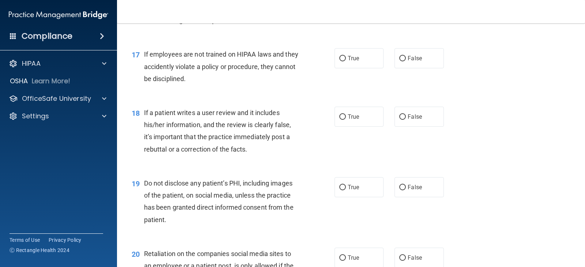
scroll to position [1150, 0]
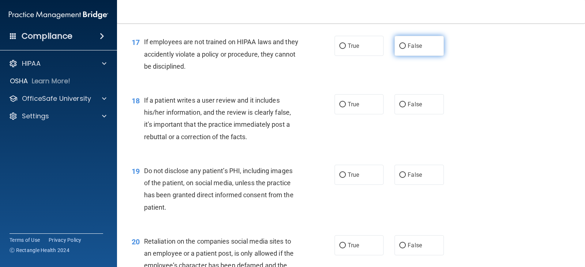
click at [416, 47] on span "False" at bounding box center [415, 45] width 14 height 7
click at [406, 47] on input "False" at bounding box center [402, 45] width 7 height 5
radio input "true"
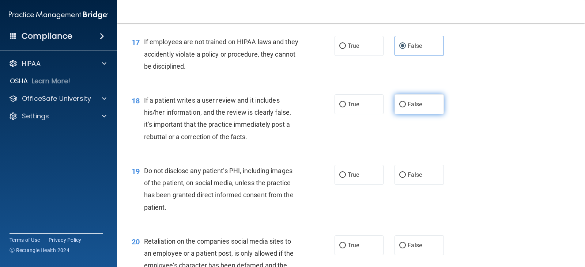
click at [421, 102] on label "False" at bounding box center [418, 104] width 49 height 20
click at [406, 102] on input "False" at bounding box center [402, 104] width 7 height 5
radio input "true"
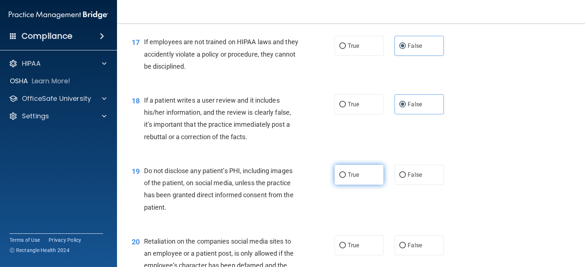
click at [368, 175] on label "True" at bounding box center [358, 175] width 49 height 20
click at [346, 175] on input "True" at bounding box center [342, 175] width 7 height 5
radio input "true"
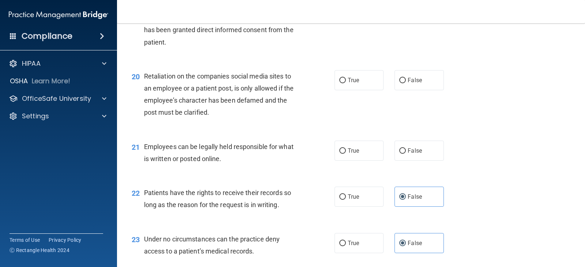
scroll to position [1333, 0]
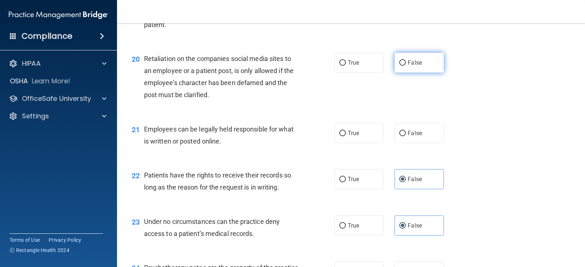
click at [400, 57] on label "False" at bounding box center [418, 63] width 49 height 20
click at [400, 60] on input "False" at bounding box center [402, 62] width 7 height 5
radio input "true"
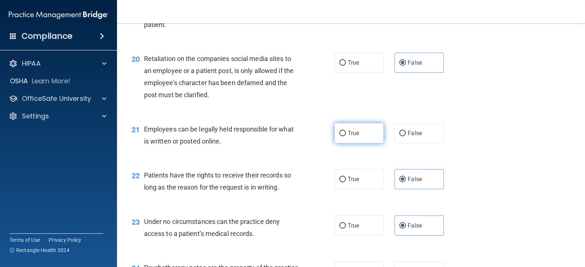
click at [362, 130] on label "True" at bounding box center [358, 133] width 49 height 20
click at [346, 131] on input "True" at bounding box center [342, 133] width 7 height 5
radio input "true"
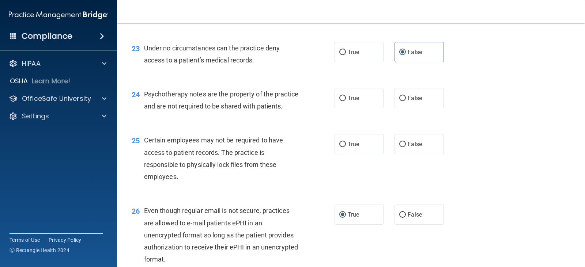
scroll to position [1515, 0]
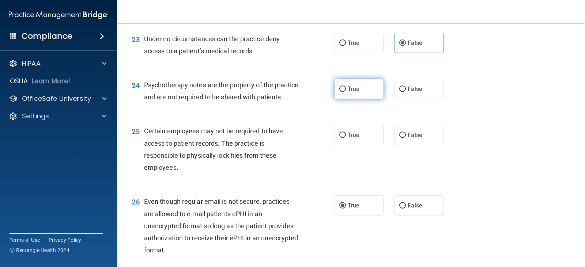
click at [360, 91] on label "True" at bounding box center [358, 89] width 49 height 20
click at [346, 91] on input "True" at bounding box center [342, 89] width 7 height 5
radio input "true"
click at [366, 145] on label "True" at bounding box center [358, 135] width 49 height 20
click at [346, 138] on input "True" at bounding box center [342, 135] width 7 height 5
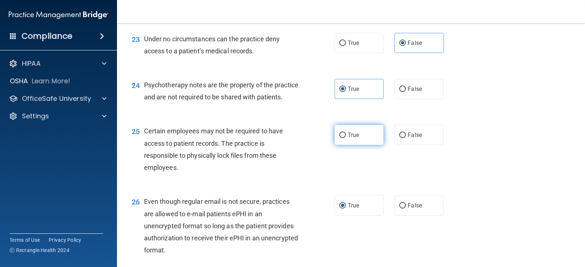
radio input "true"
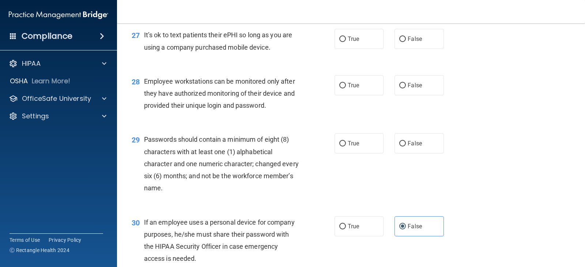
scroll to position [1771, 0]
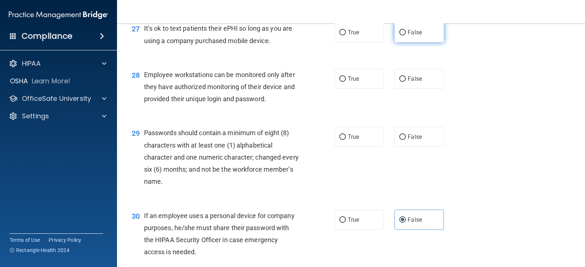
click at [427, 42] on label "False" at bounding box center [418, 32] width 49 height 20
click at [406, 35] on input "False" at bounding box center [402, 32] width 7 height 5
radio input "true"
click at [408, 82] on span "False" at bounding box center [415, 78] width 14 height 7
click at [406, 82] on input "False" at bounding box center [402, 78] width 7 height 5
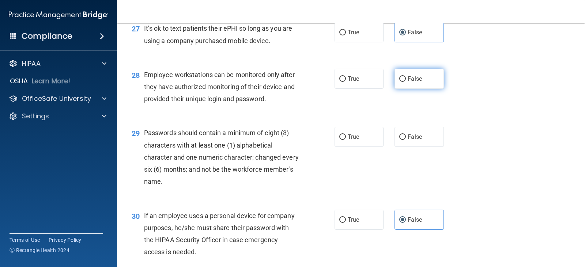
radio input "true"
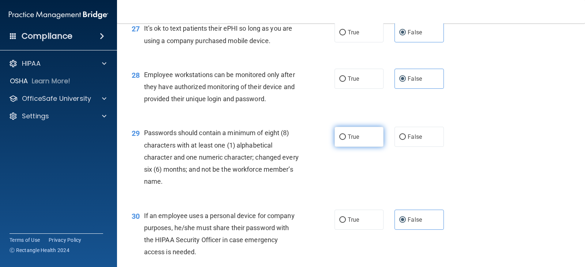
click at [360, 147] on label "True" at bounding box center [358, 137] width 49 height 20
click at [346, 140] on input "True" at bounding box center [342, 137] width 7 height 5
radio input "true"
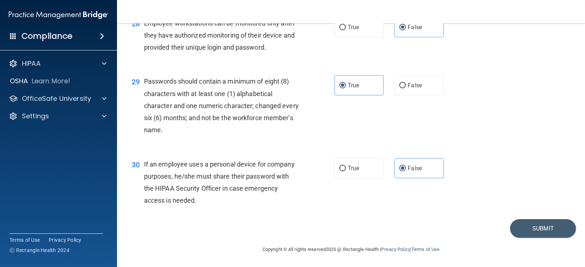
scroll to position [1835, 0]
click at [524, 229] on button "Submit" at bounding box center [543, 228] width 66 height 19
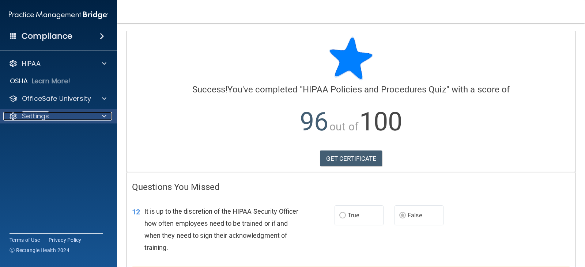
click at [57, 118] on div "Settings" at bounding box center [48, 116] width 91 height 9
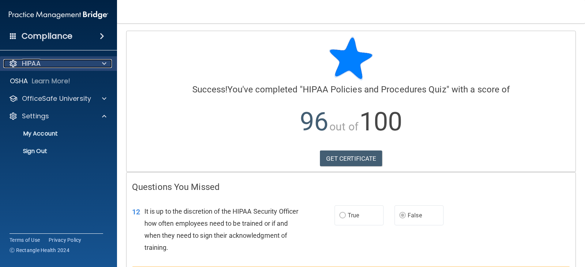
click at [76, 64] on div "HIPAA" at bounding box center [48, 63] width 91 height 9
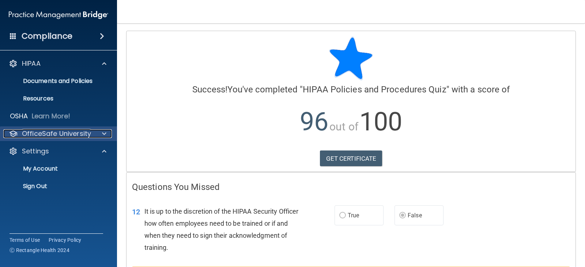
click at [61, 132] on p "OfficeSafe University" at bounding box center [56, 133] width 69 height 9
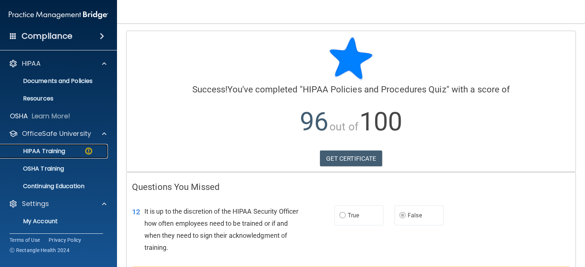
click at [62, 147] on link "HIPAA Training" at bounding box center [50, 151] width 115 height 15
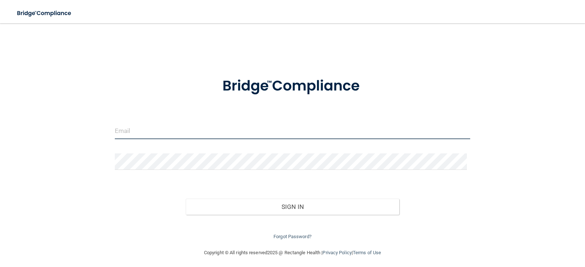
click at [126, 133] on input "email" at bounding box center [293, 131] width 356 height 16
type input "[EMAIL_ADDRESS][DOMAIN_NAME]"
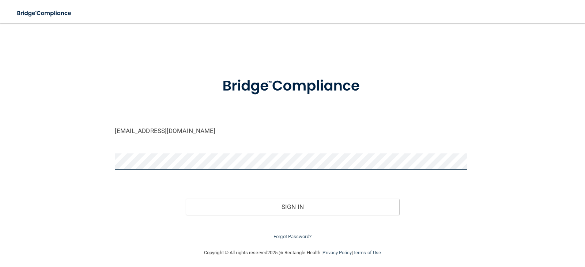
click at [186, 199] on button "Sign In" at bounding box center [292, 207] width 213 height 16
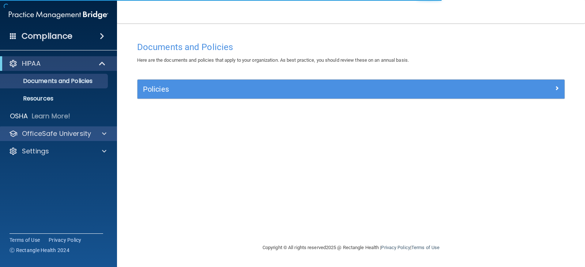
click at [78, 139] on div "OfficeSafe University" at bounding box center [58, 133] width 117 height 15
click at [75, 131] on p "OfficeSafe University" at bounding box center [56, 133] width 69 height 9
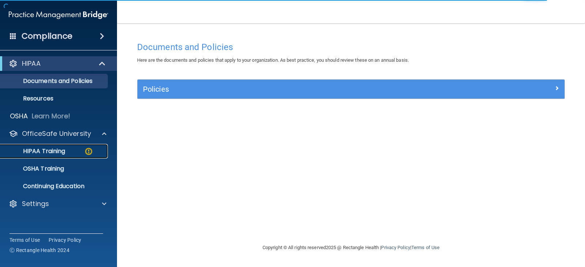
click at [75, 152] on div "HIPAA Training" at bounding box center [55, 151] width 100 height 7
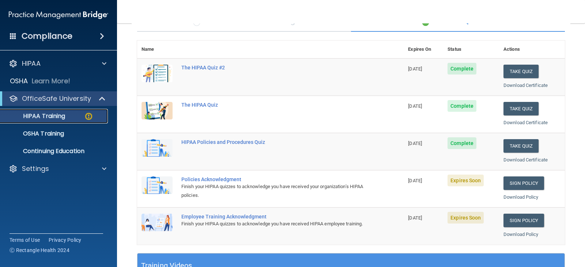
scroll to position [73, 0]
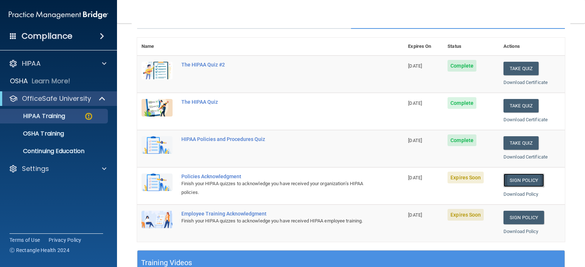
click at [511, 180] on link "Sign Policy" at bounding box center [523, 181] width 41 height 14
click at [77, 166] on div "Settings" at bounding box center [48, 168] width 91 height 9
click at [35, 211] on link "Sign Out" at bounding box center [50, 204] width 115 height 15
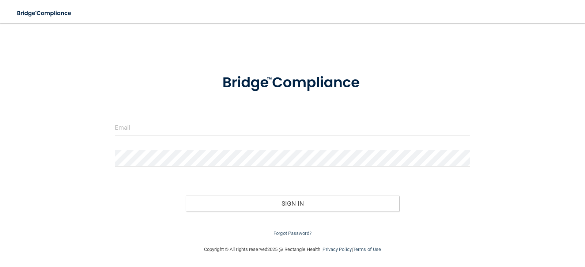
scroll to position [3, 0]
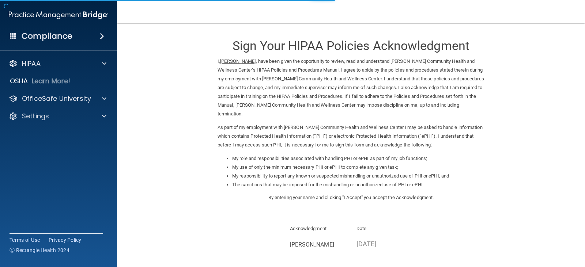
scroll to position [76, 0]
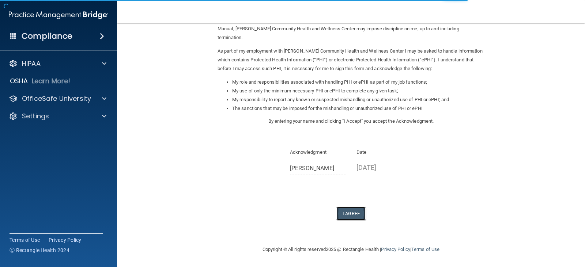
click at [353, 214] on button "I Agree" at bounding box center [350, 214] width 29 height 14
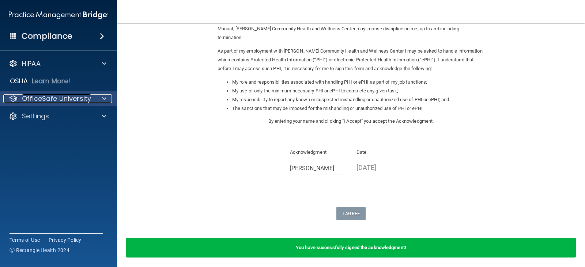
click at [38, 98] on p "OfficeSafe University" at bounding box center [56, 98] width 69 height 9
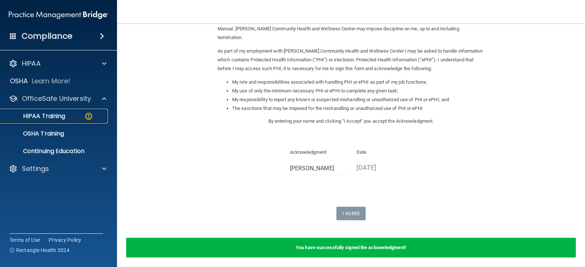
click at [41, 113] on p "HIPAA Training" at bounding box center [35, 116] width 60 height 7
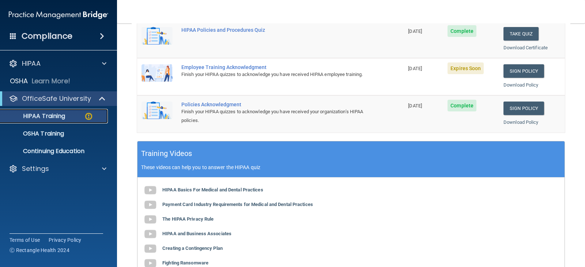
scroll to position [145, 0]
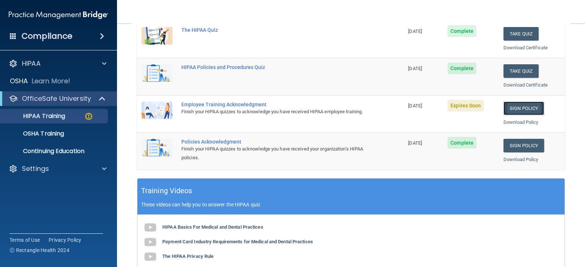
click at [528, 109] on link "Sign Policy" at bounding box center [523, 109] width 41 height 14
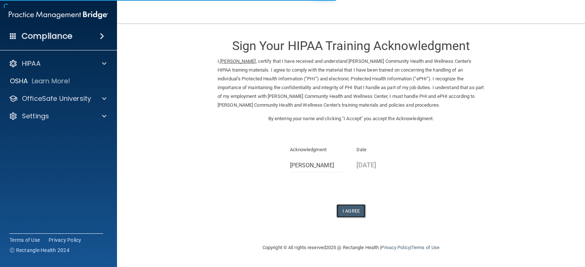
click at [343, 211] on button "I Agree" at bounding box center [350, 211] width 29 height 14
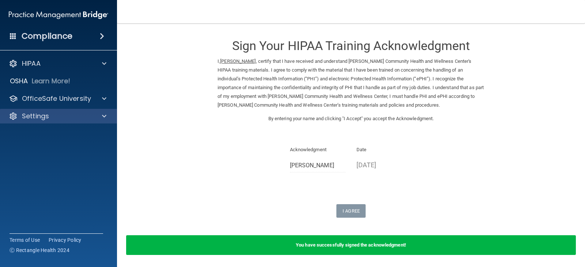
click at [34, 121] on div "Settings" at bounding box center [58, 116] width 117 height 15
click at [43, 116] on p "Settings" at bounding box center [35, 116] width 27 height 9
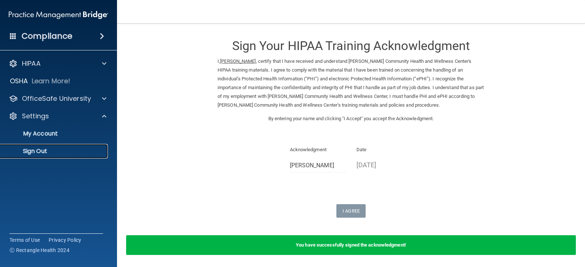
click at [39, 151] on p "Sign Out" at bounding box center [55, 151] width 100 height 7
